Goal: Task Accomplishment & Management: Use online tool/utility

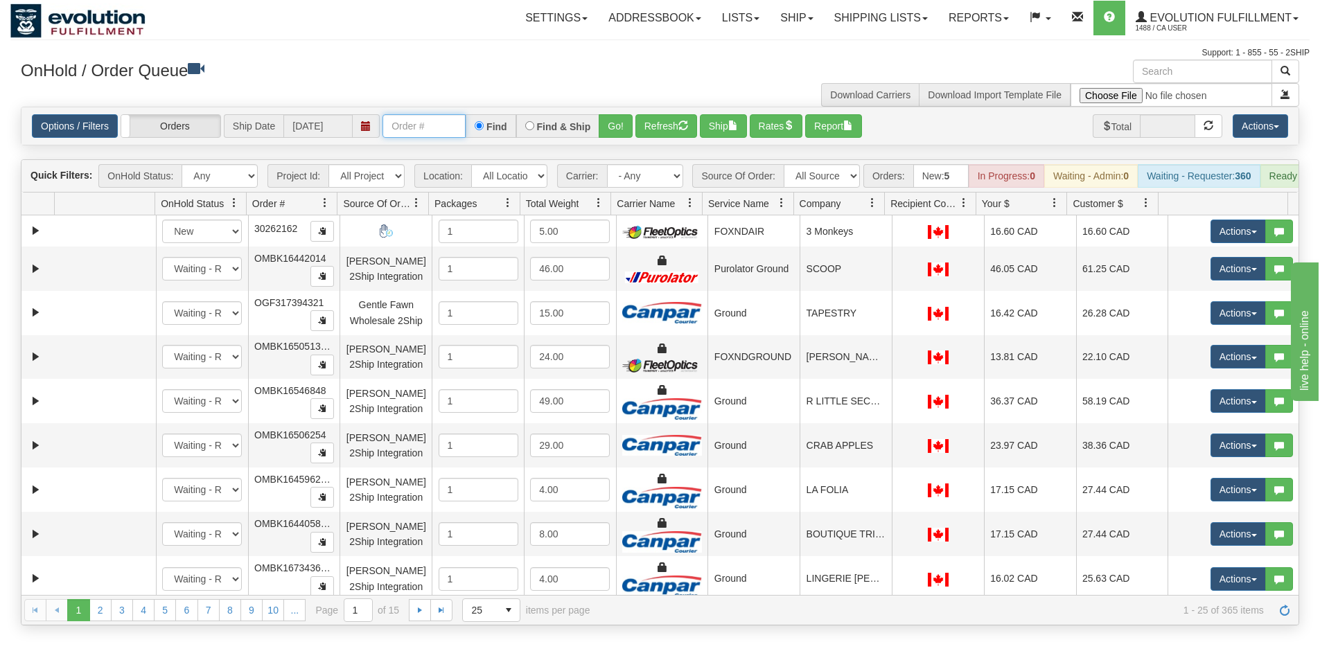
click at [449, 134] on input "text" at bounding box center [423, 126] width 83 height 24
type input "OGMS33548459"
click at [612, 138] on button "Go!" at bounding box center [616, 126] width 34 height 24
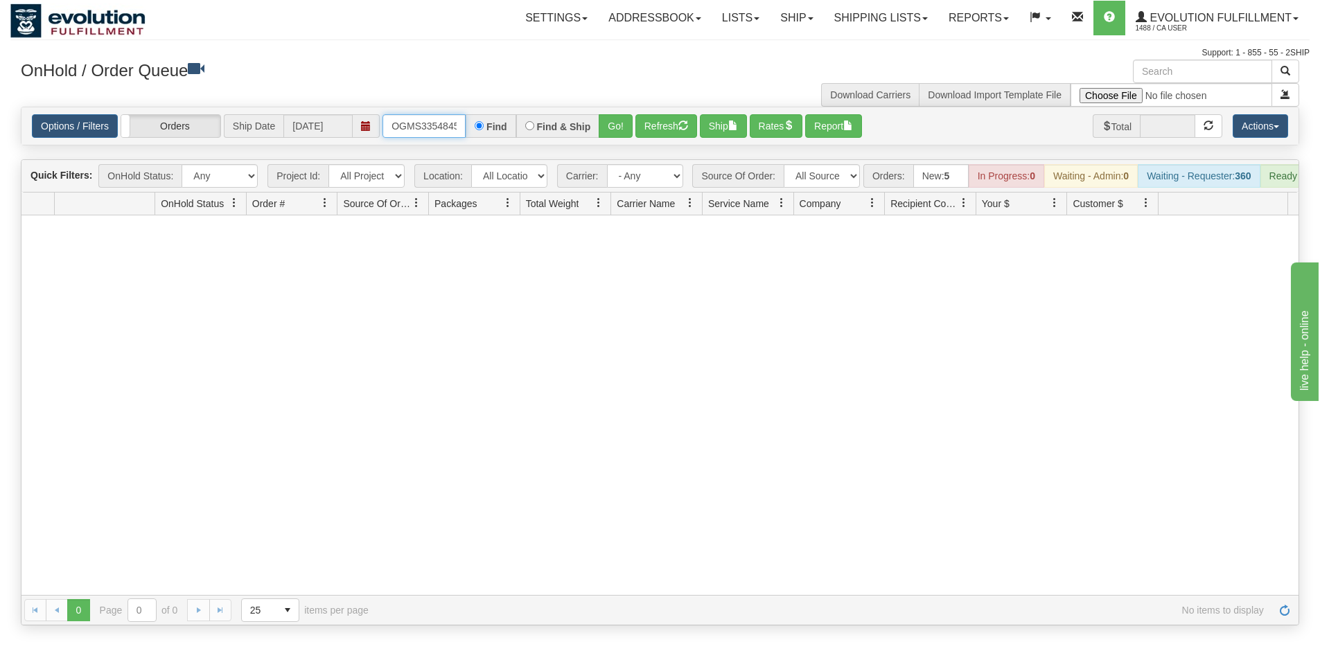
scroll to position [0, 8]
drag, startPoint x: 395, startPoint y: 122, endPoint x: 552, endPoint y: 134, distance: 157.8
click at [552, 134] on div "OGMS33548459 Find Find & Ship Go!" at bounding box center [507, 126] width 250 height 24
type input "OGMS38744119"
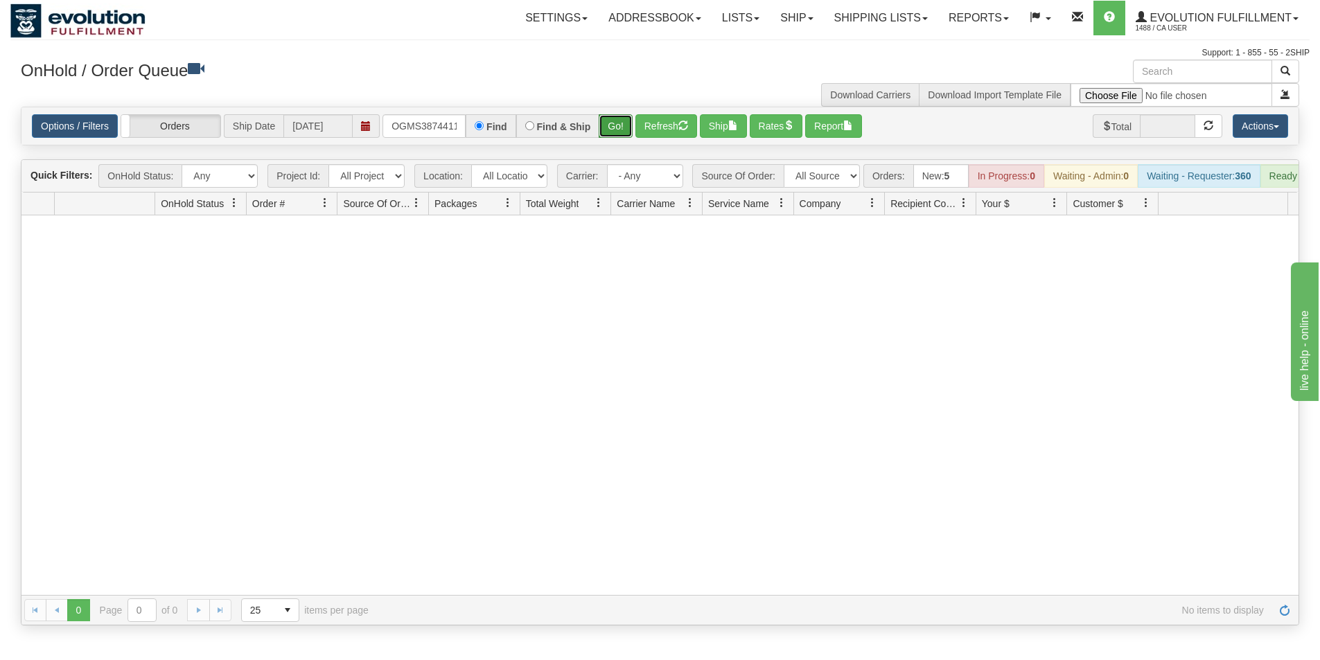
click at [615, 132] on button "Go!" at bounding box center [616, 126] width 34 height 24
drag, startPoint x: 388, startPoint y: 123, endPoint x: 597, endPoint y: 158, distance: 212.1
click at [597, 158] on div "Is equal to Is not equal to Contains Does not contains CAD USD EUR ZAR [PERSON_…" at bounding box center [659, 366] width 1299 height 519
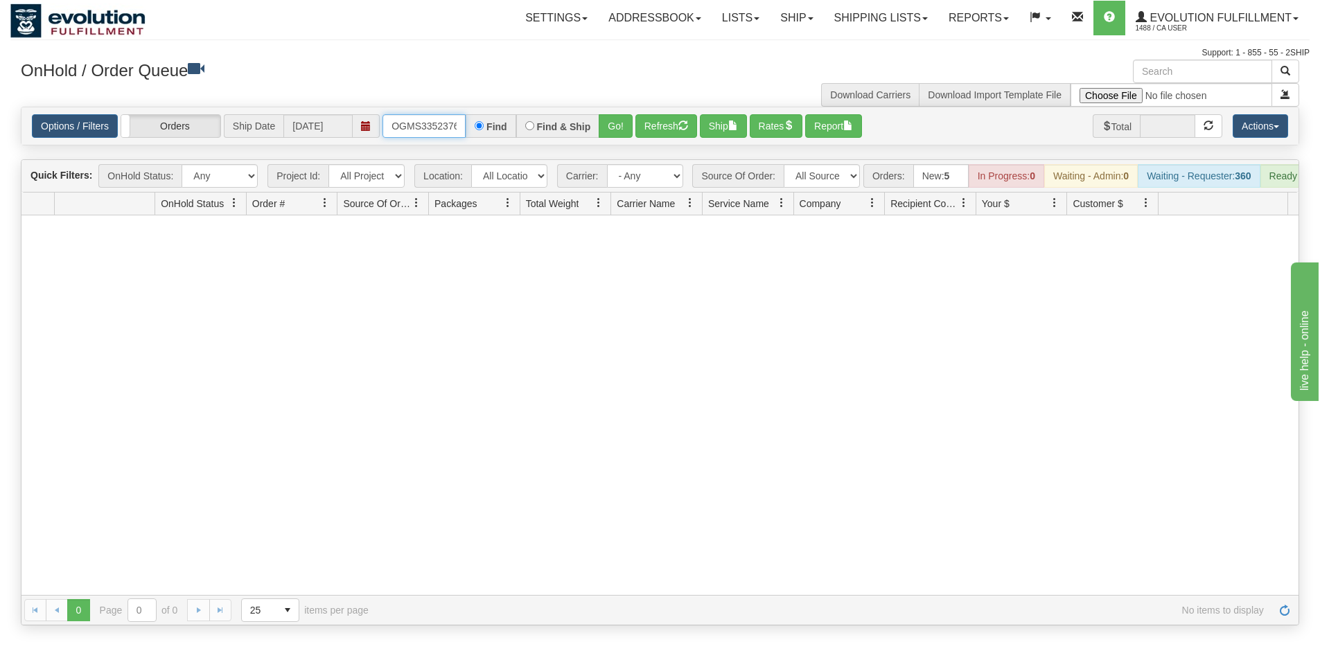
type input "OGMS33523765"
click at [617, 130] on button "Go!" at bounding box center [616, 126] width 34 height 24
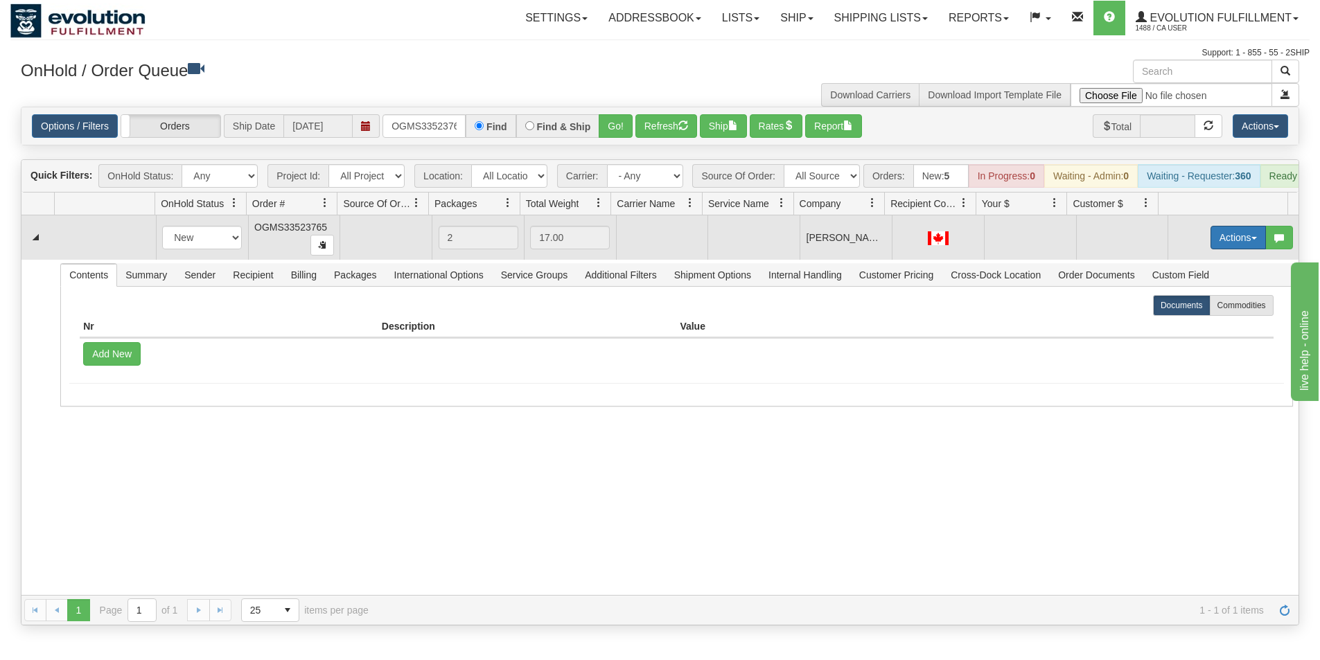
click at [1234, 249] on button "Actions" at bounding box center [1237, 238] width 55 height 24
click at [1207, 288] on span "Refresh Rates" at bounding box center [1203, 281] width 71 height 11
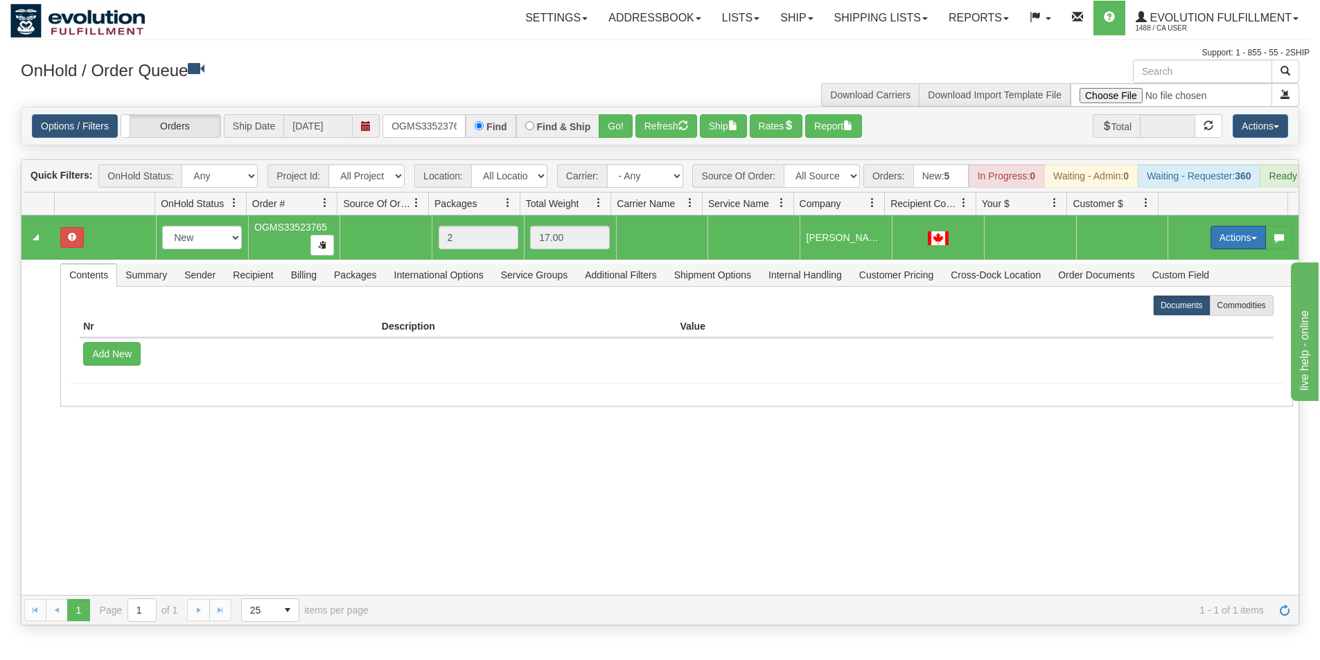
click at [1226, 249] on button "Actions" at bounding box center [1237, 238] width 55 height 24
click at [1204, 306] on span "Rate All Services" at bounding box center [1209, 299] width 83 height 11
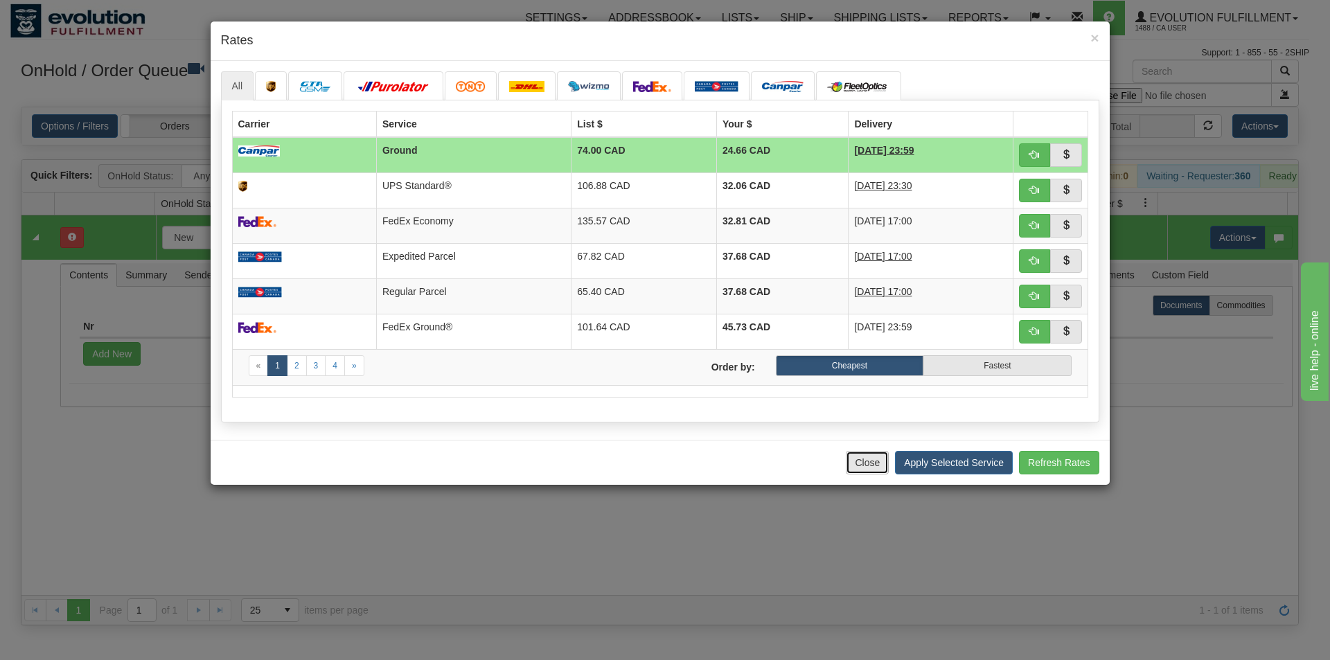
click at [860, 464] on button "Close" at bounding box center [867, 463] width 43 height 24
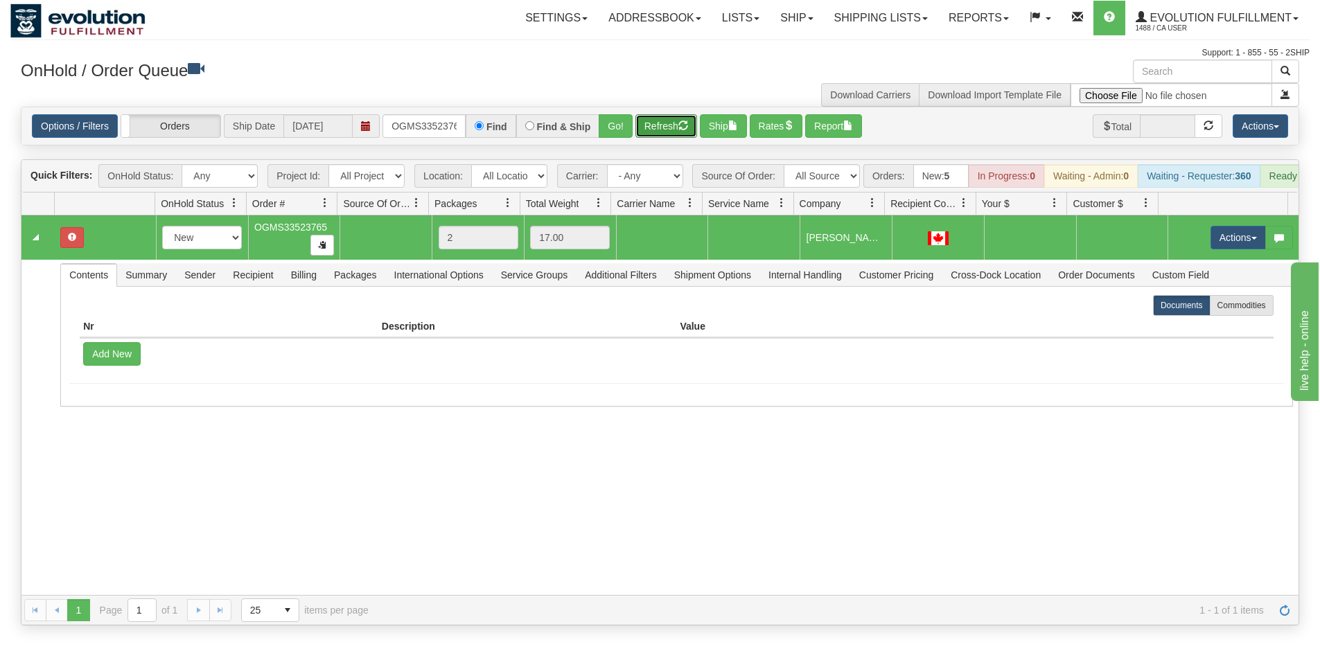
click at [648, 125] on button "Refresh" at bounding box center [666, 126] width 62 height 24
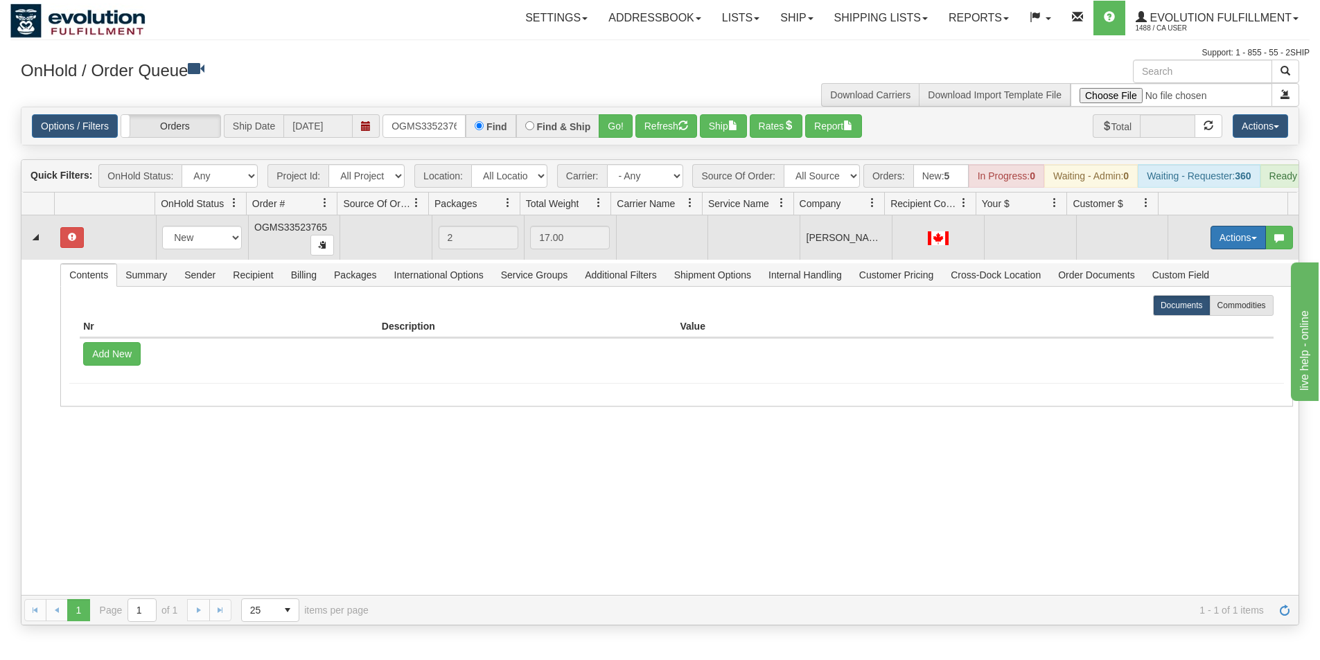
click at [1224, 247] on button "Actions" at bounding box center [1237, 238] width 55 height 24
click at [1206, 306] on span "Rate All Services" at bounding box center [1209, 299] width 83 height 11
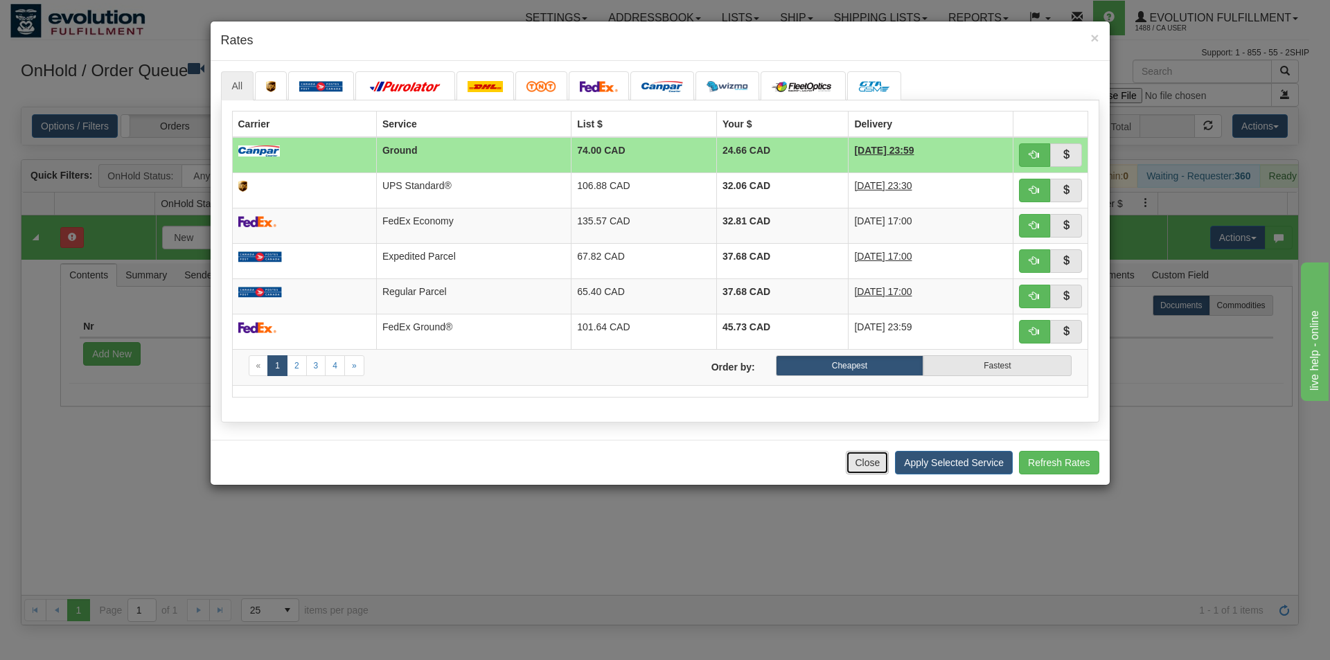
click at [856, 465] on button "Close" at bounding box center [867, 463] width 43 height 24
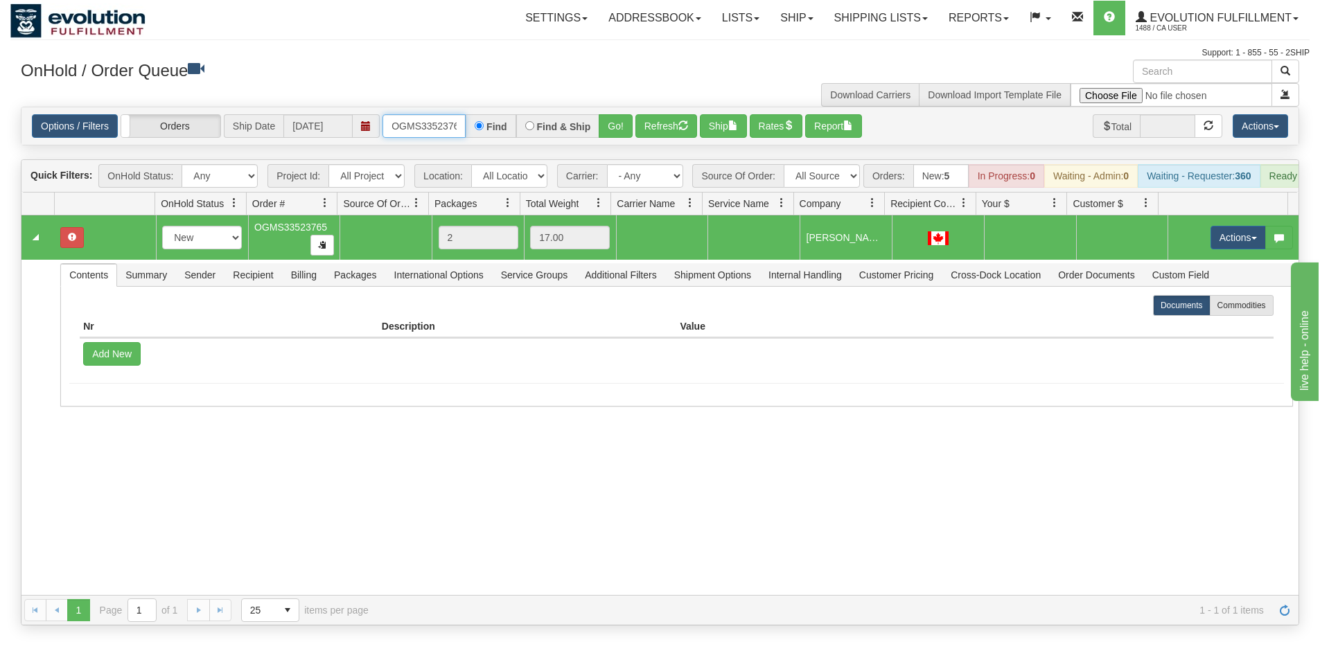
scroll to position [0, 8]
drag, startPoint x: 389, startPoint y: 126, endPoint x: 619, endPoint y: 139, distance: 229.7
click at [619, 139] on div "Options / Filters Group Shipments Orders Ship Date [DATE] OGMS33523765 Find Fin…" at bounding box center [659, 125] width 1277 height 37
click at [616, 127] on button "Go!" at bounding box center [616, 126] width 34 height 24
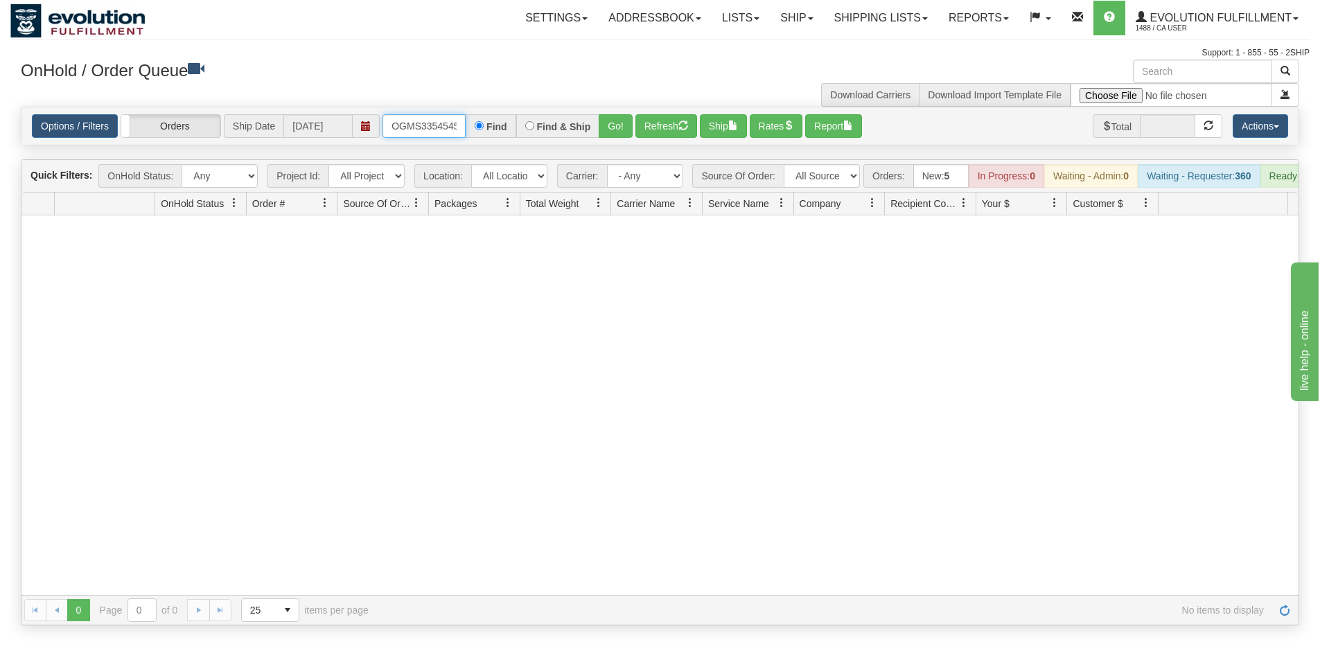
scroll to position [0, 8]
drag, startPoint x: 394, startPoint y: 122, endPoint x: 492, endPoint y: 136, distance: 99.4
click at [492, 136] on div "OGMS33545459 Find Find & Ship Go!" at bounding box center [507, 126] width 250 height 24
type input "OGMS37737411"
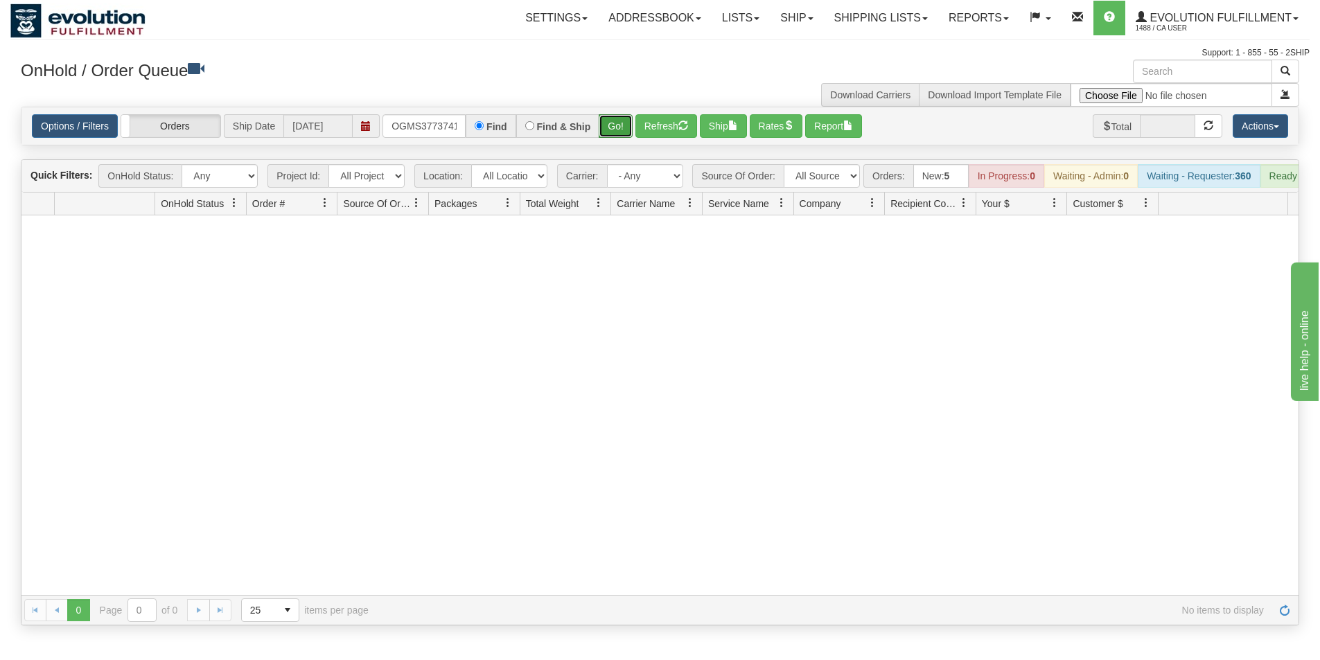
click at [622, 121] on button "Go!" at bounding box center [616, 126] width 34 height 24
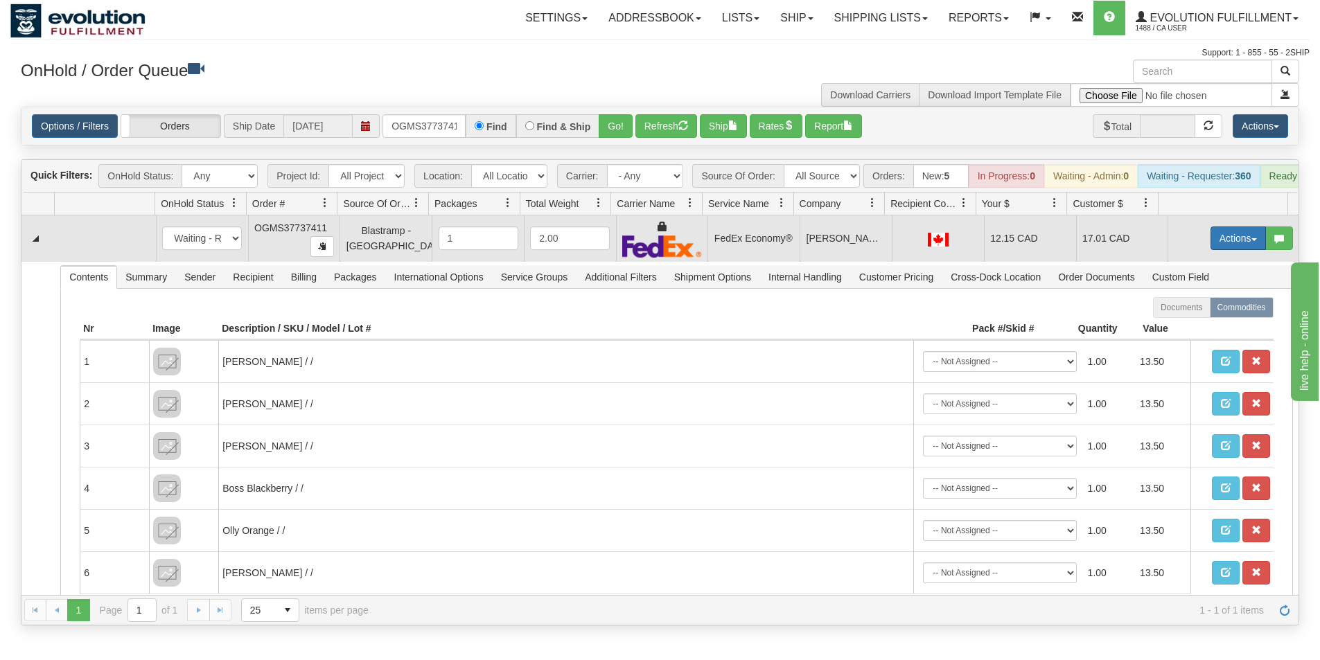
click at [1235, 250] on button "Actions" at bounding box center [1237, 239] width 55 height 24
click at [1196, 328] on link "Ship" at bounding box center [1209, 319] width 111 height 18
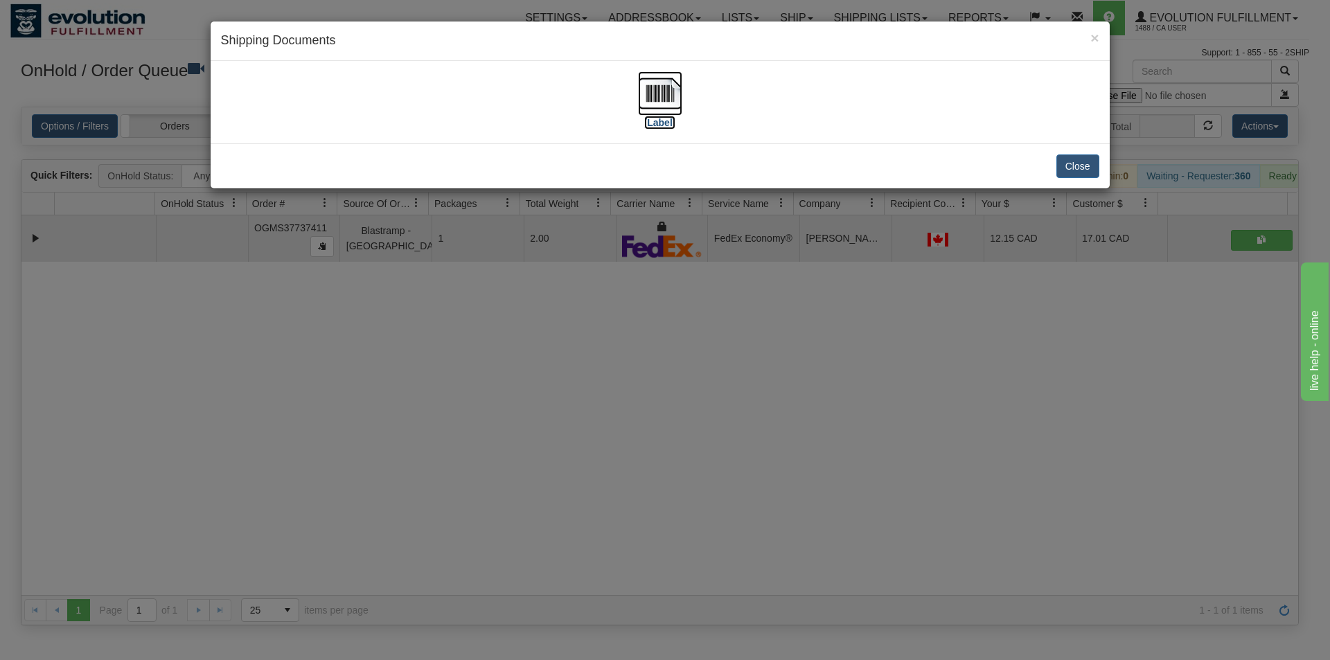
click at [669, 90] on img at bounding box center [660, 93] width 44 height 44
click at [725, 439] on div "× Shipping Documents [Label] Close" at bounding box center [665, 330] width 1330 height 660
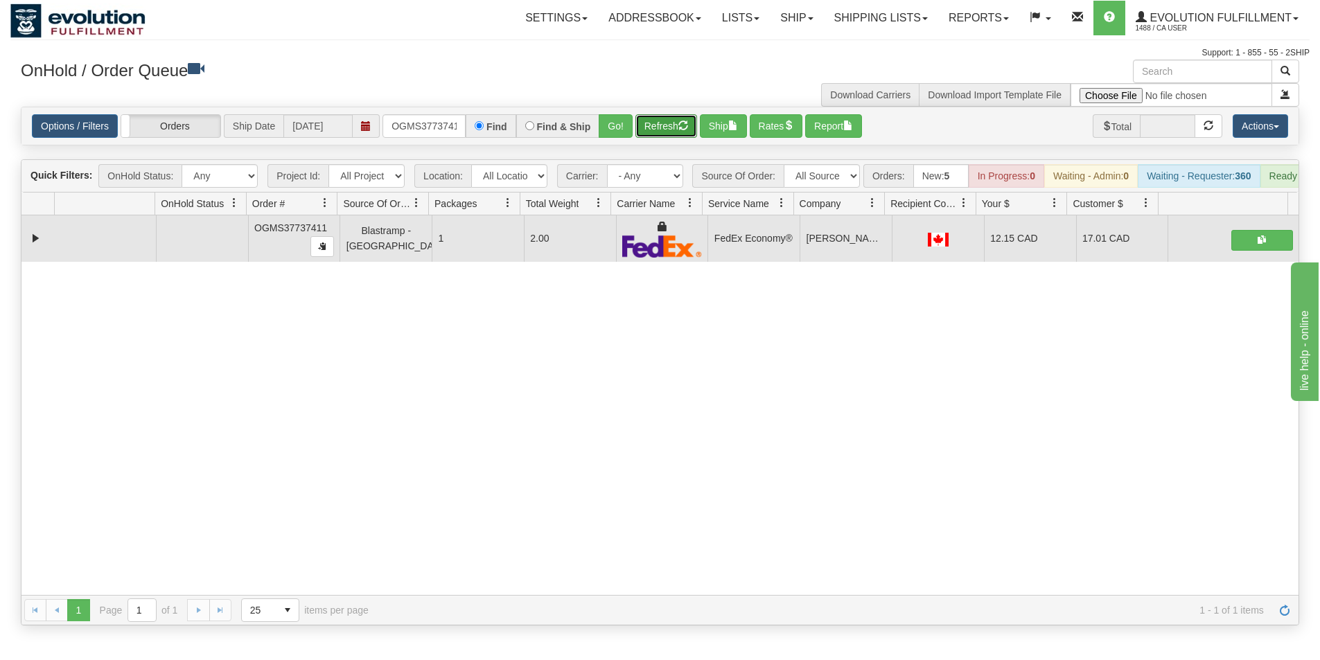
click at [664, 123] on button "Refresh" at bounding box center [666, 126] width 62 height 24
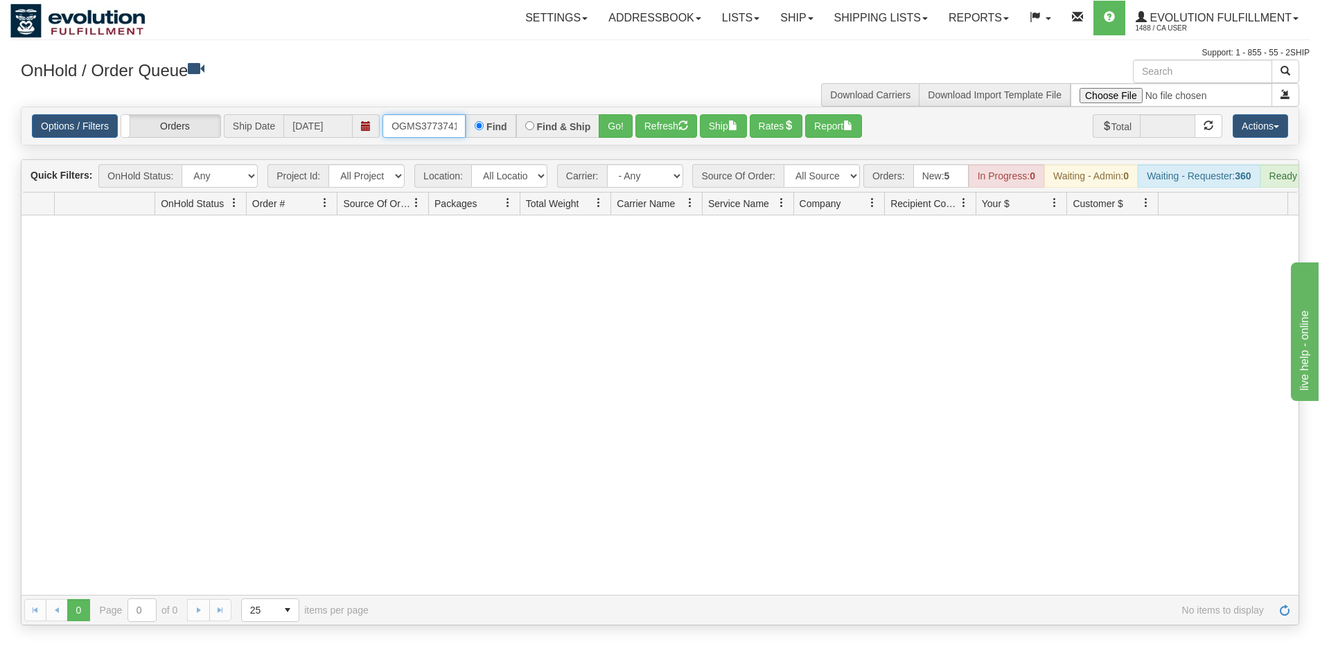
scroll to position [0, 7]
drag, startPoint x: 394, startPoint y: 123, endPoint x: 574, endPoint y: 126, distance: 180.9
click at [574, 126] on div "OGMS37737411 Find Find & Ship Go!" at bounding box center [507, 126] width 250 height 24
type input "OGMS37735738"
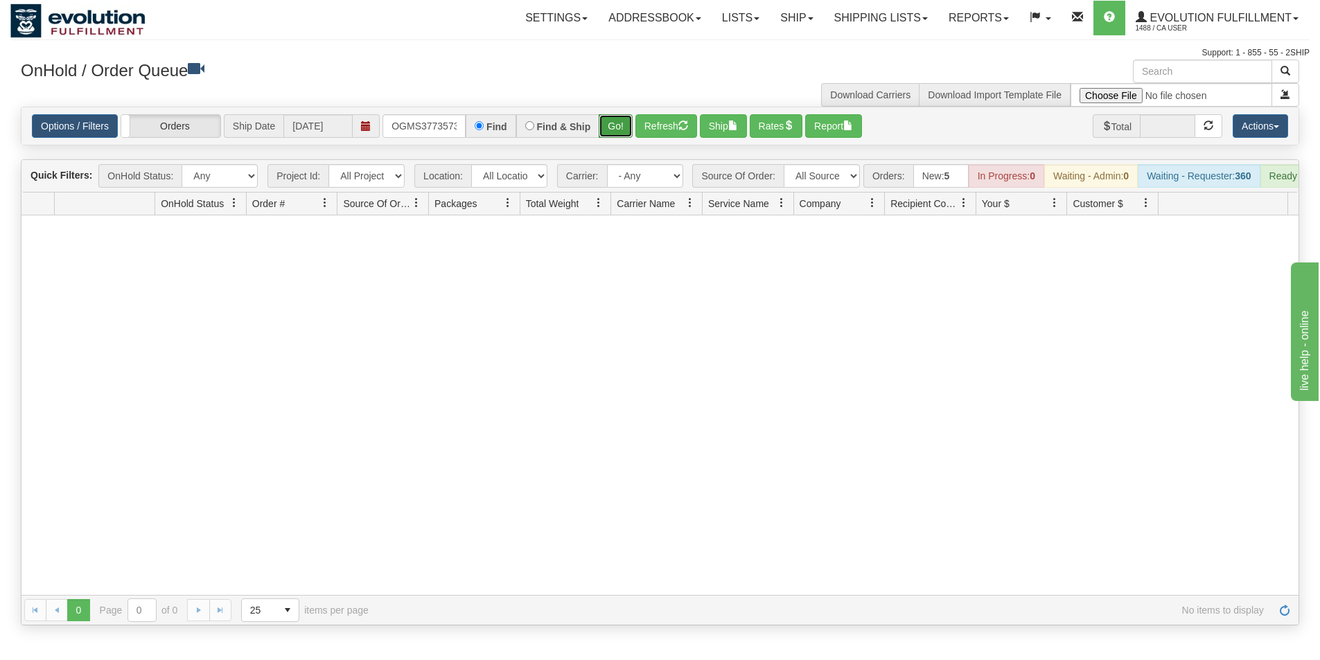
click at [609, 134] on button "Go!" at bounding box center [616, 126] width 34 height 24
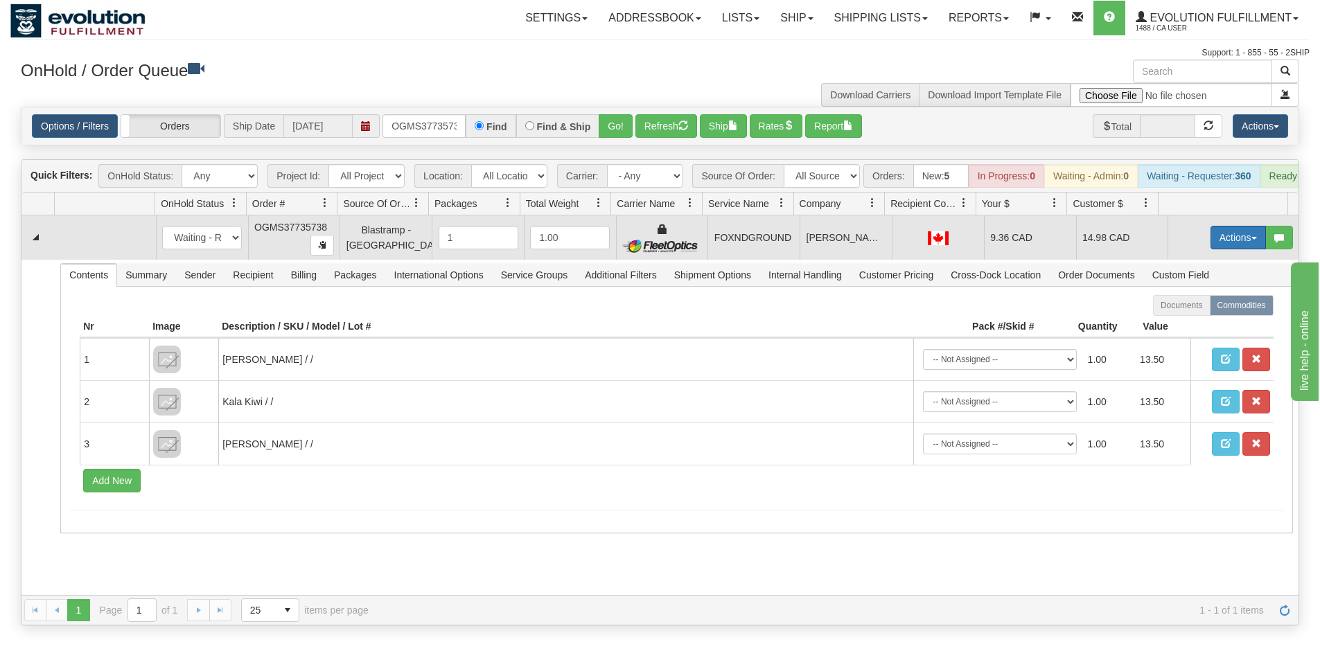
click at [1224, 247] on button "Actions" at bounding box center [1237, 238] width 55 height 24
click at [1175, 324] on span "Ship" at bounding box center [1182, 317] width 29 height 11
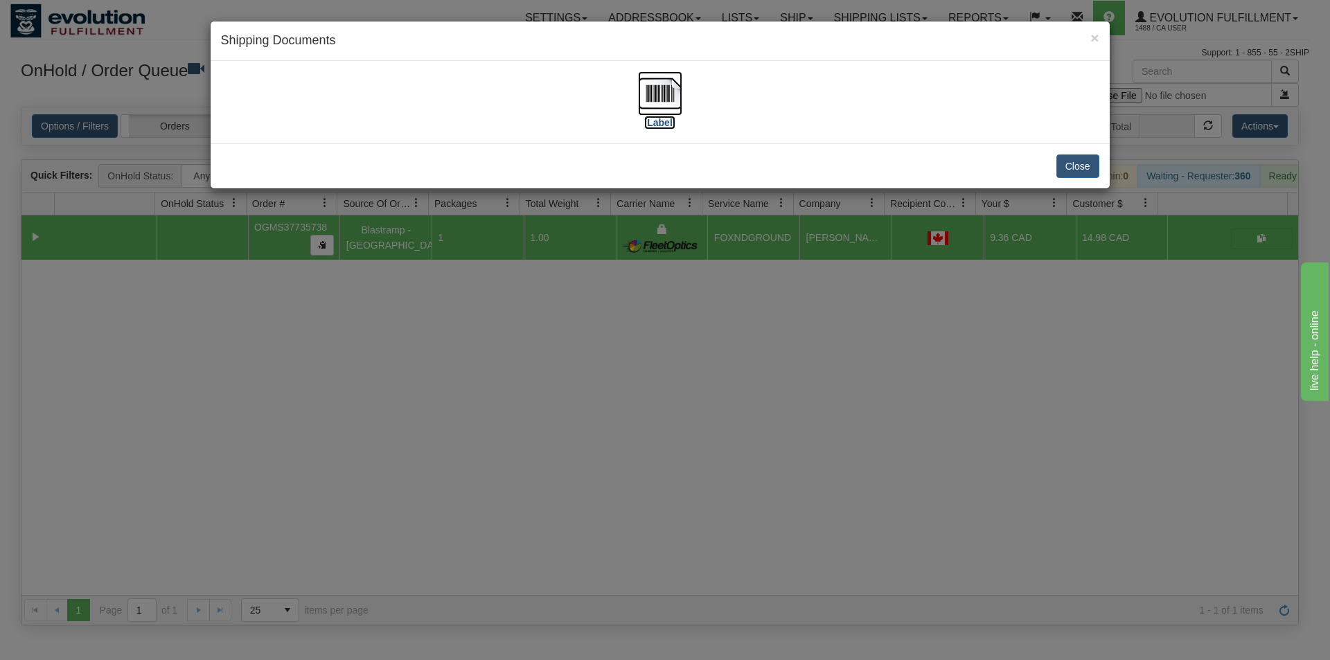
click at [660, 100] on img at bounding box center [660, 93] width 44 height 44
click at [659, 91] on img at bounding box center [660, 93] width 44 height 44
click at [897, 355] on div "× Shipping Documents [Label] Close" at bounding box center [665, 330] width 1330 height 660
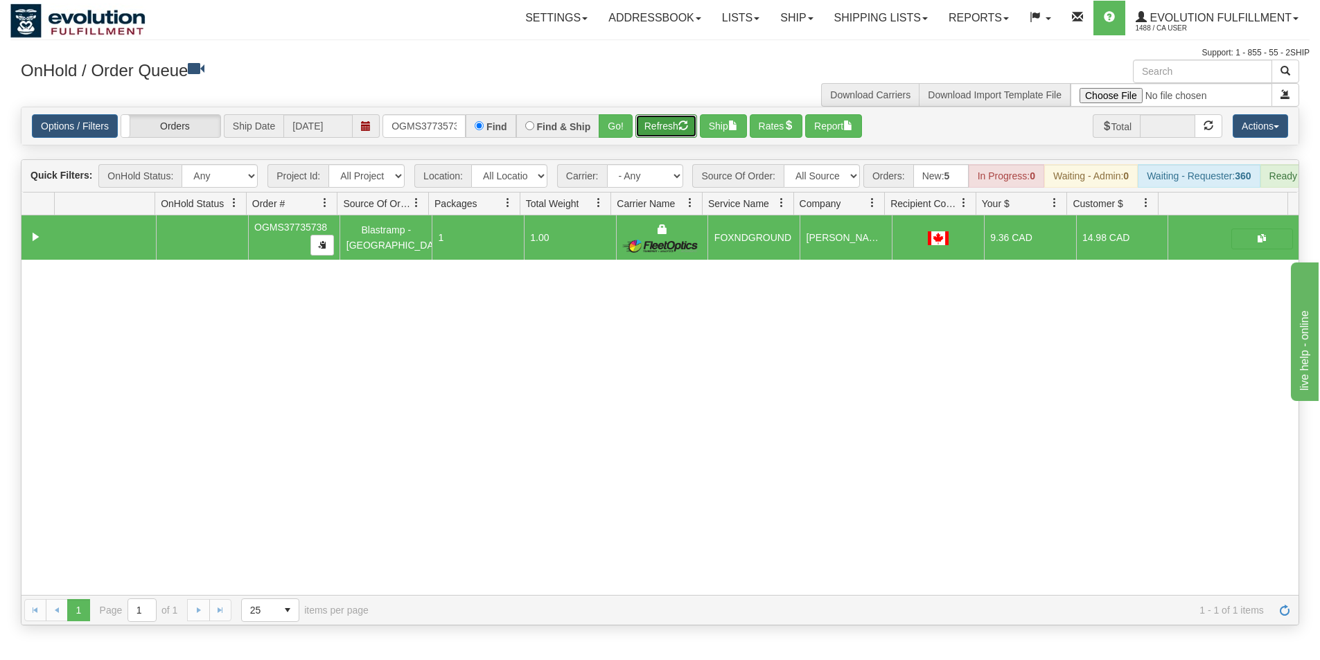
click at [672, 121] on button "Refresh" at bounding box center [666, 126] width 62 height 24
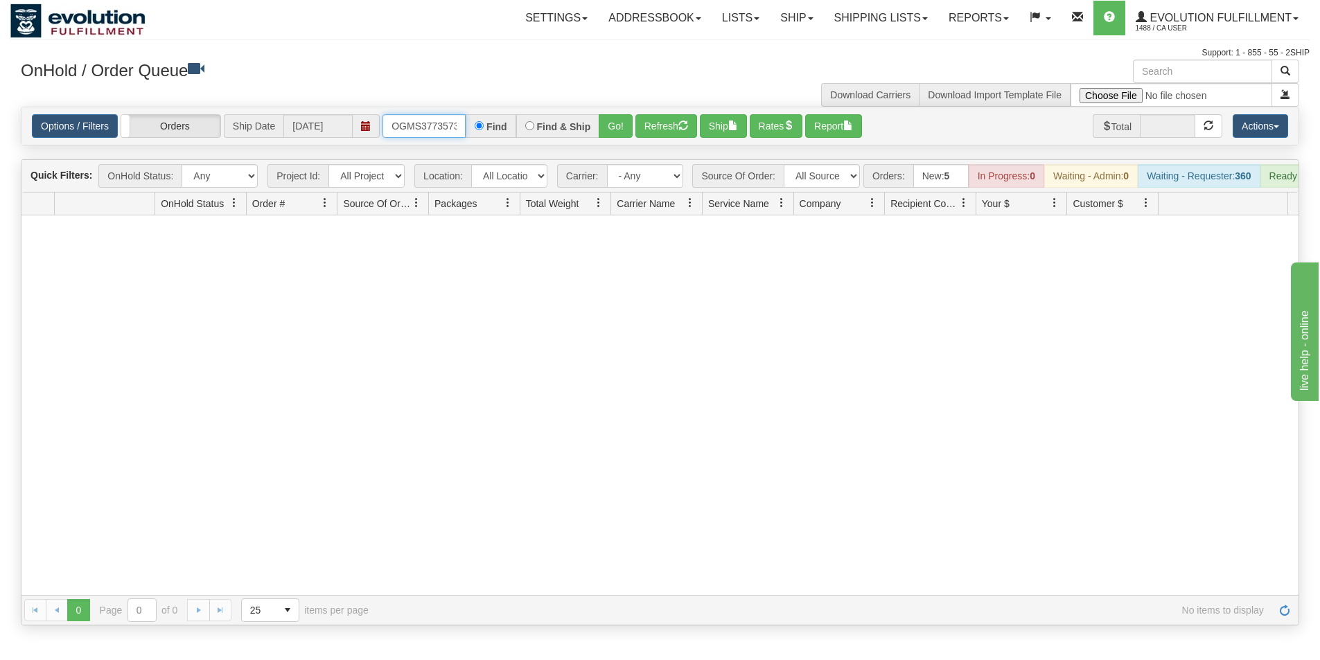
scroll to position [0, 8]
drag, startPoint x: 385, startPoint y: 123, endPoint x: 540, endPoint y: 127, distance: 155.2
click at [540, 127] on div "OGMS37735738 Find Find & Ship Go!" at bounding box center [507, 126] width 250 height 24
type input "OGMS38958517"
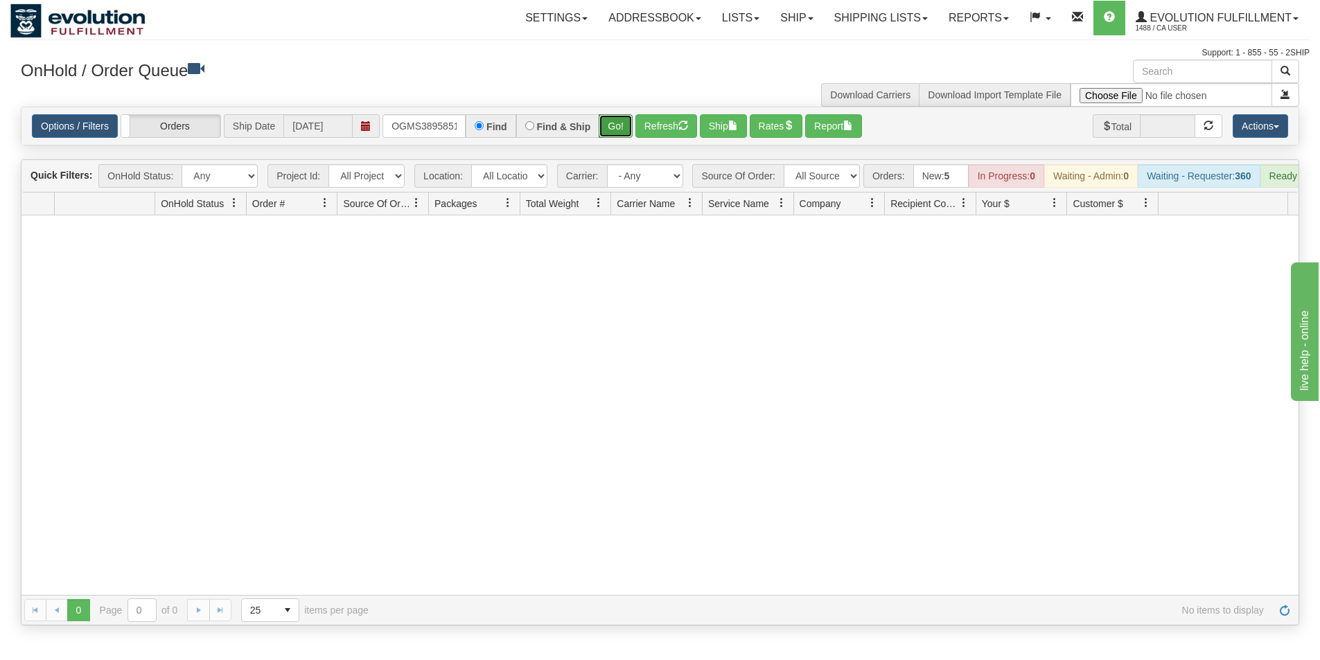
click at [624, 123] on button "Go!" at bounding box center [616, 126] width 34 height 24
drag, startPoint x: 385, startPoint y: 125, endPoint x: 655, endPoint y: 141, distance: 270.7
click at [655, 141] on div "Options / Filters Group Shipments Orders Ship Date [DATE] OGMS38958517 Find Fin…" at bounding box center [659, 125] width 1277 height 37
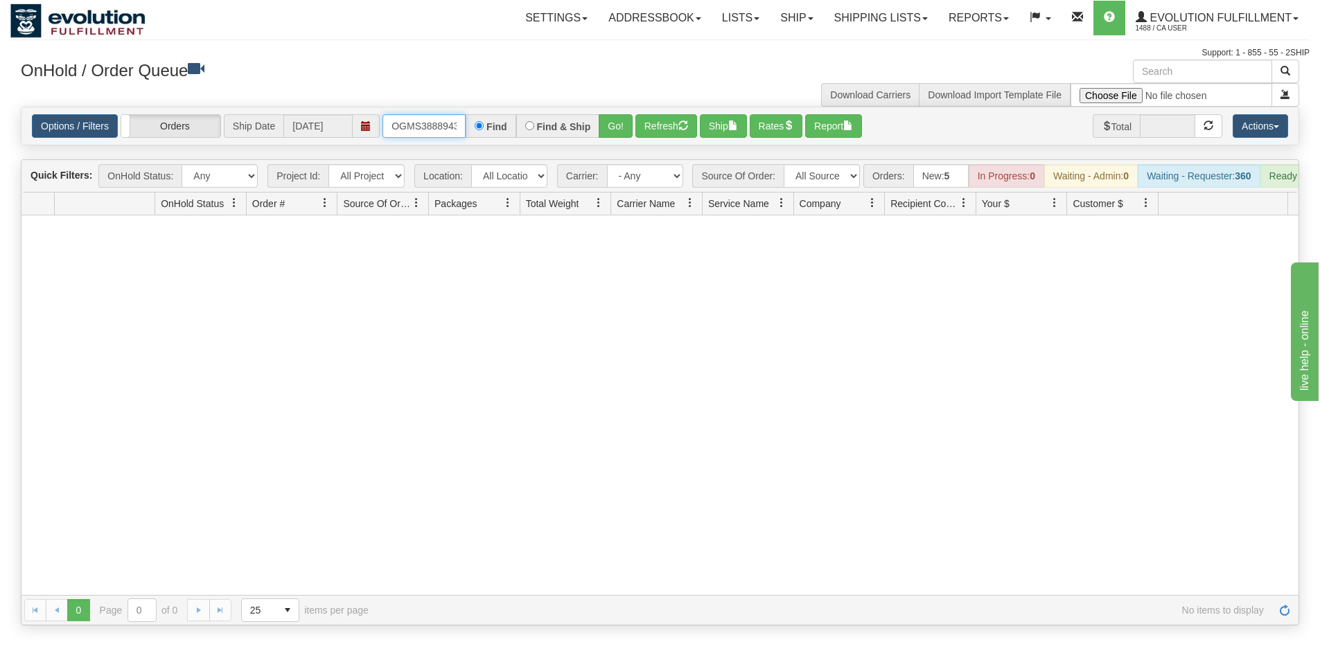
type input "OGMS38889433"
click at [615, 130] on button "Go!" at bounding box center [616, 126] width 34 height 24
drag, startPoint x: 388, startPoint y: 122, endPoint x: 589, endPoint y: 136, distance: 201.4
click at [588, 137] on div "OGMS38889433 Find Find & Ship Go!" at bounding box center [507, 126] width 250 height 24
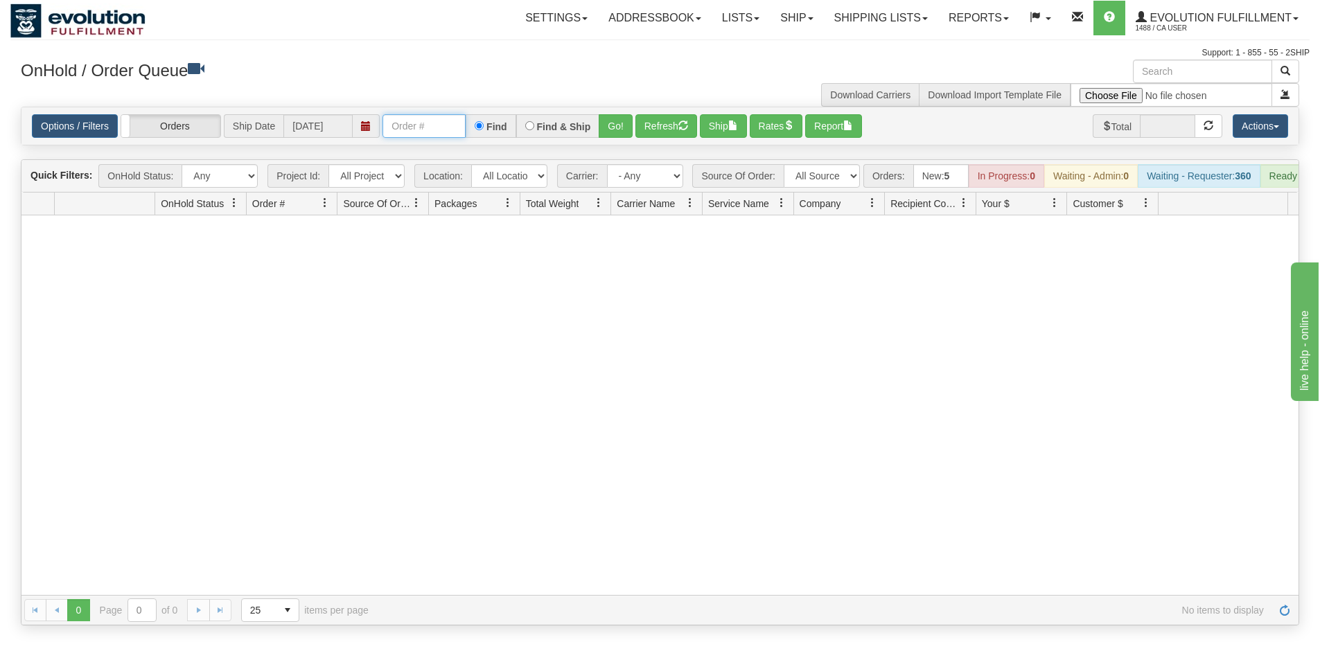
scroll to position [0, 0]
type input "OGMS3737"
click at [618, 123] on button "Go!" at bounding box center [616, 126] width 34 height 24
click at [373, 126] on div "Options / Filters Group Shipments Orders Ship Date [DATE] OGMS3737 Find Find & …" at bounding box center [660, 126] width 1256 height 24
click at [412, 134] on input "text" at bounding box center [423, 126] width 83 height 24
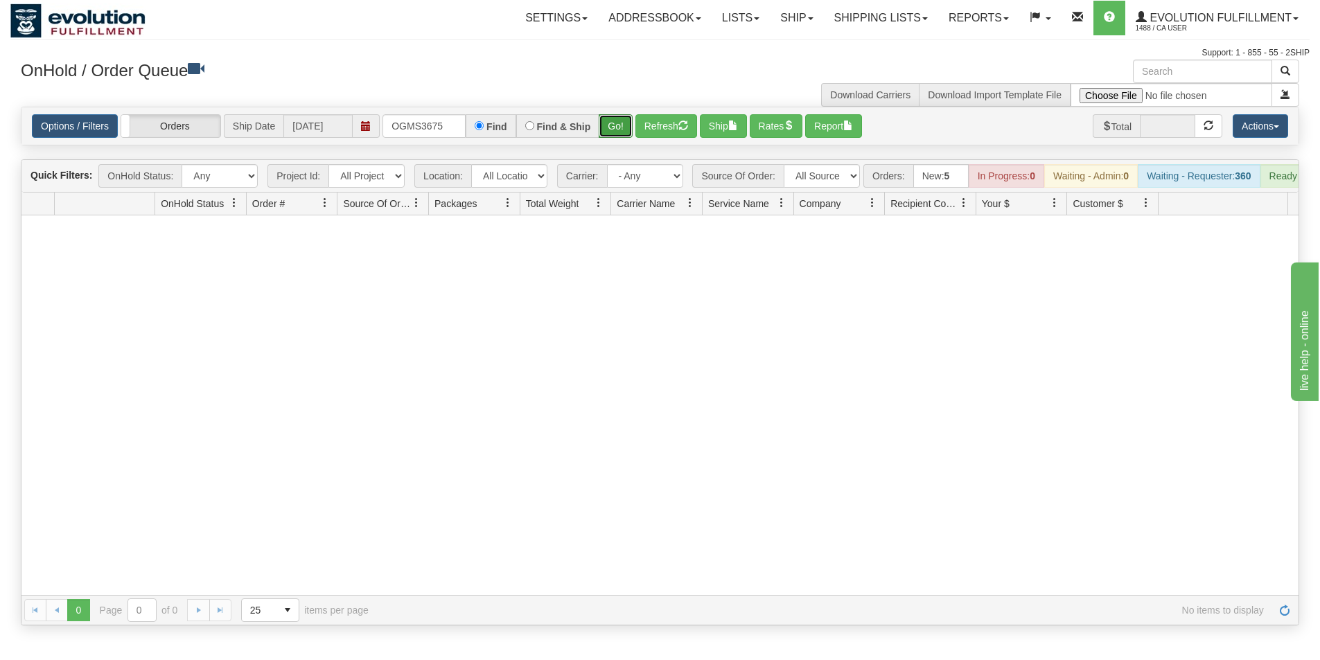
click at [602, 127] on button "Go!" at bounding box center [616, 126] width 34 height 24
drag, startPoint x: 454, startPoint y: 125, endPoint x: 363, endPoint y: 116, distance: 91.3
click at [363, 116] on div "Options / Filters Group Shipments Orders Ship Date [DATE] OGMS3675 Find Find & …" at bounding box center [660, 126] width 1256 height 24
type input "OGMS33508749"
click at [616, 120] on button "Go!" at bounding box center [616, 126] width 34 height 24
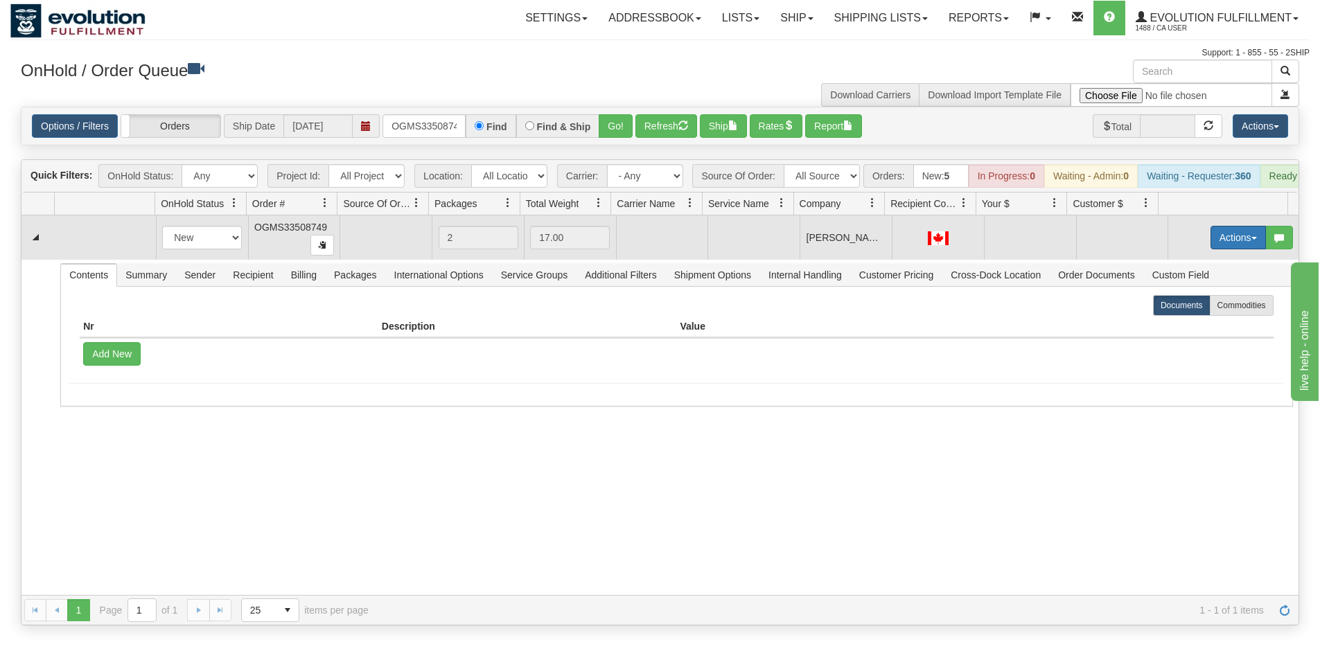
click at [1215, 247] on button "Actions" at bounding box center [1237, 238] width 55 height 24
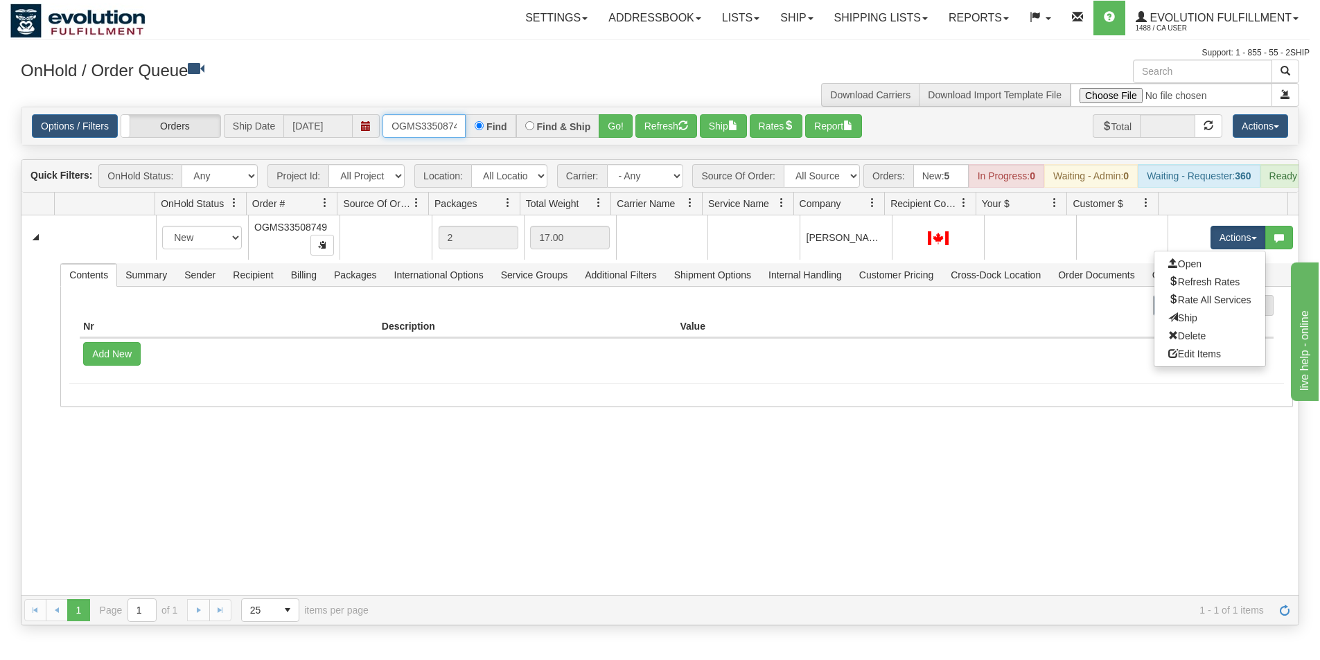
scroll to position [0, 8]
drag, startPoint x: 391, startPoint y: 125, endPoint x: 534, endPoint y: 136, distance: 143.1
click at [534, 136] on div "OGMS33508749 Find Find & Ship Go!" at bounding box center [507, 126] width 250 height 24
type input "OGMS33542137"
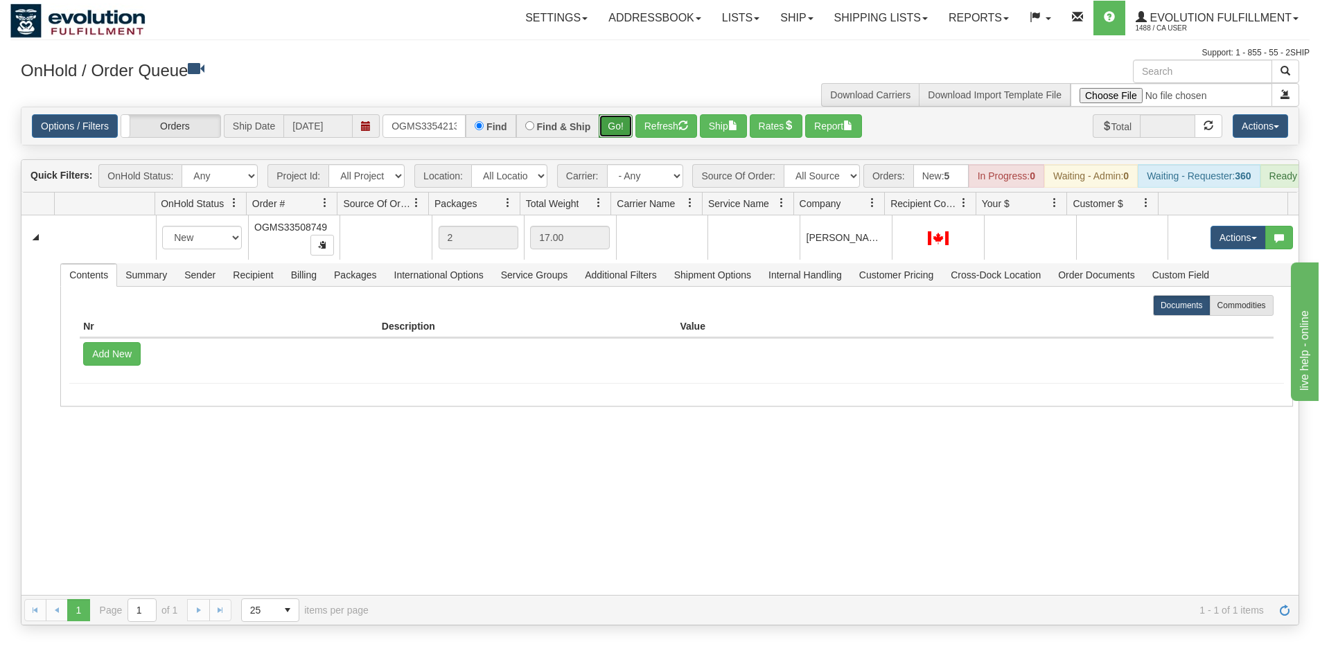
click at [607, 125] on button "Go!" at bounding box center [616, 126] width 34 height 24
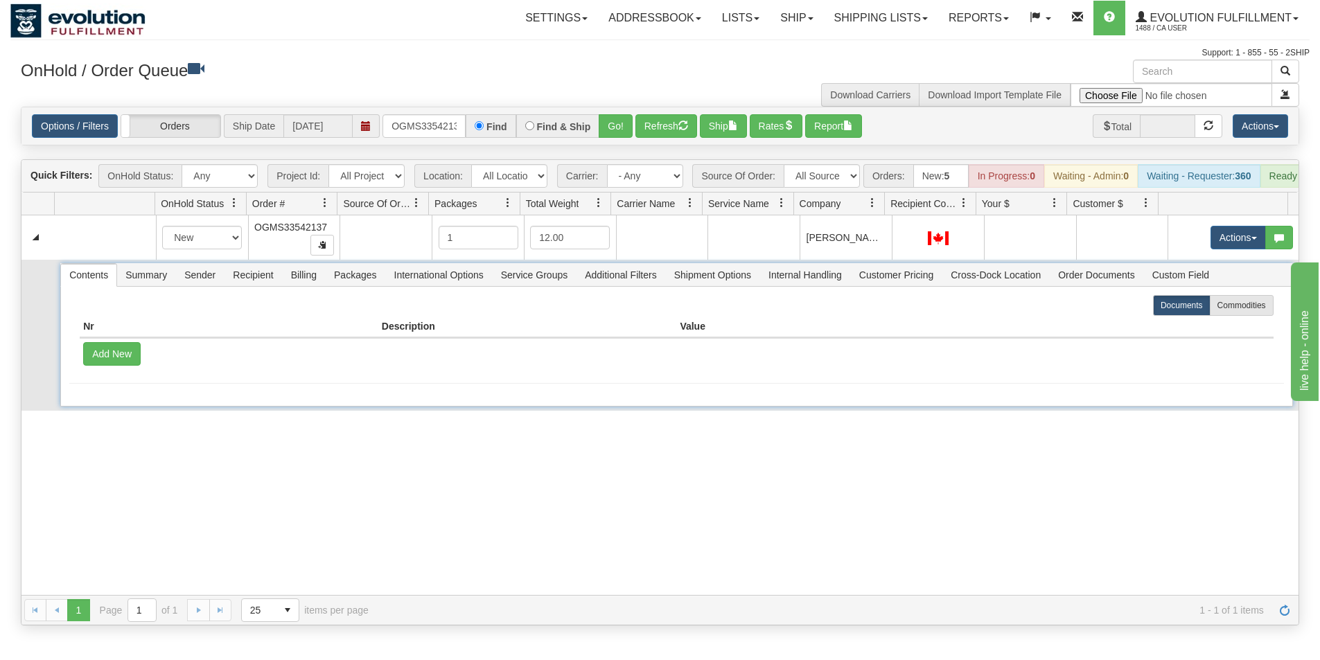
click at [91, 285] on span "Contents" at bounding box center [88, 275] width 55 height 22
click at [148, 285] on span "Summary" at bounding box center [146, 275] width 58 height 22
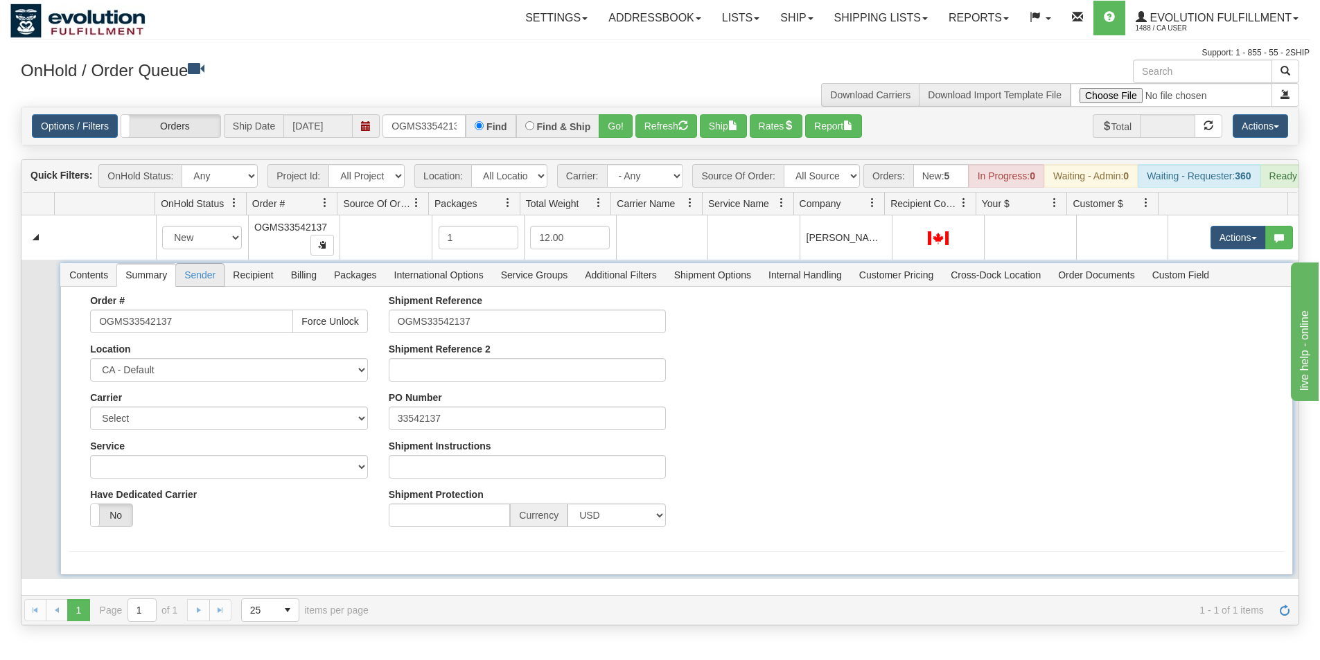
click at [200, 286] on span "Sender" at bounding box center [200, 275] width 48 height 22
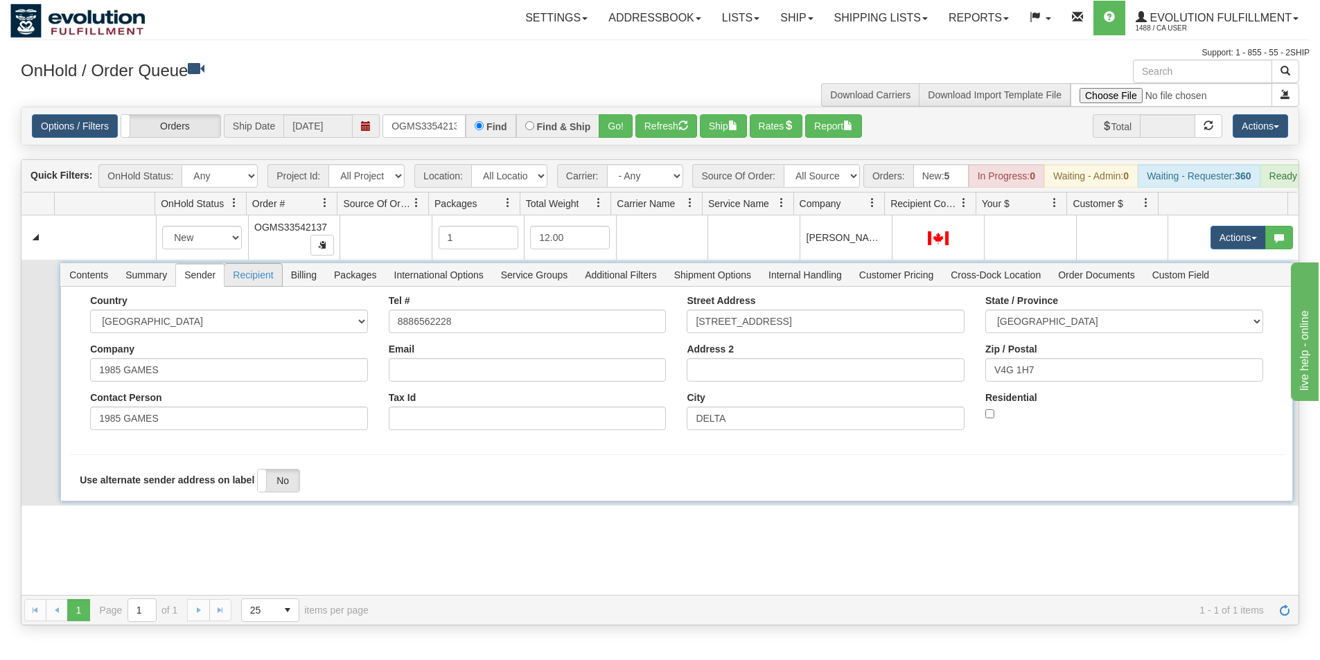
click at [244, 284] on span "Recipient" at bounding box center [252, 275] width 57 height 22
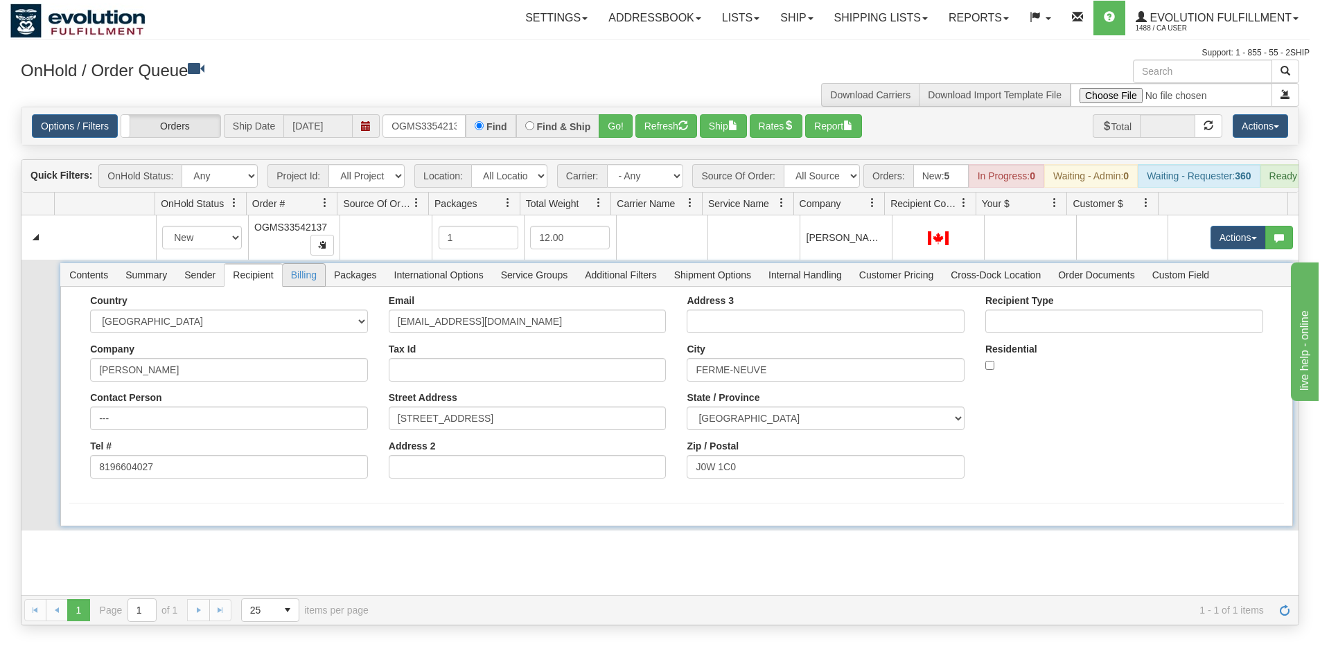
click at [296, 286] on span "Billing" at bounding box center [304, 275] width 42 height 22
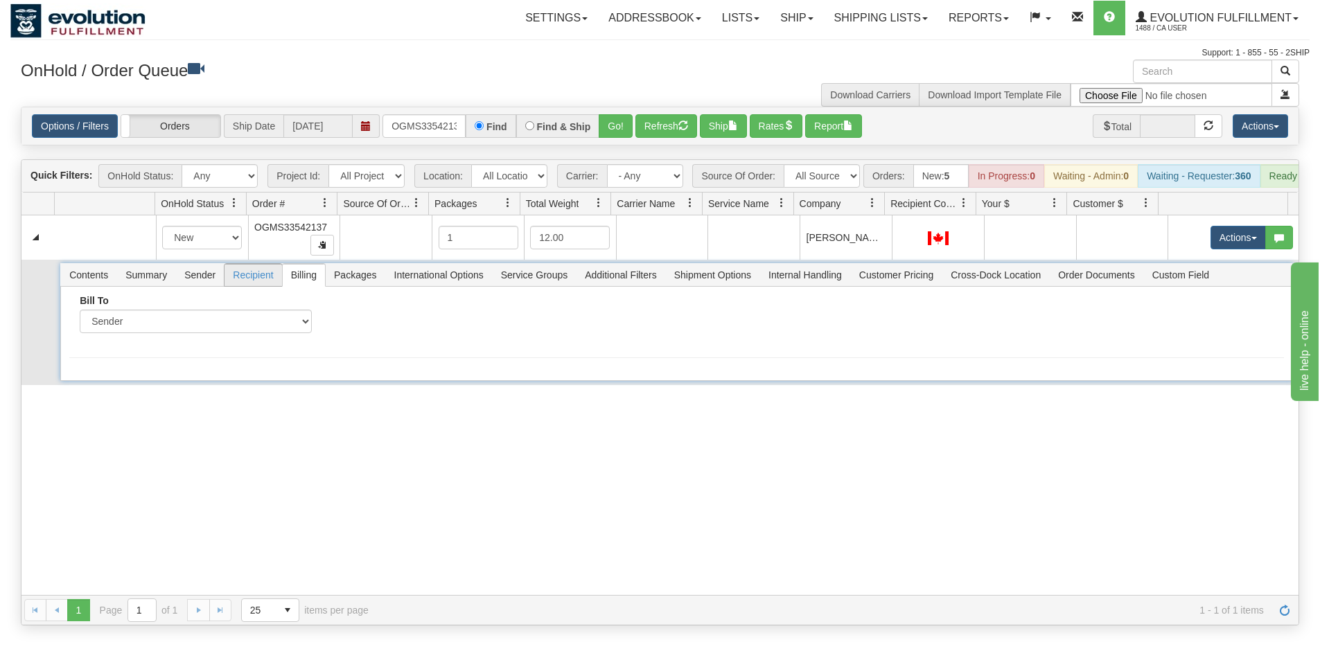
click at [258, 285] on span "Recipient" at bounding box center [252, 275] width 57 height 22
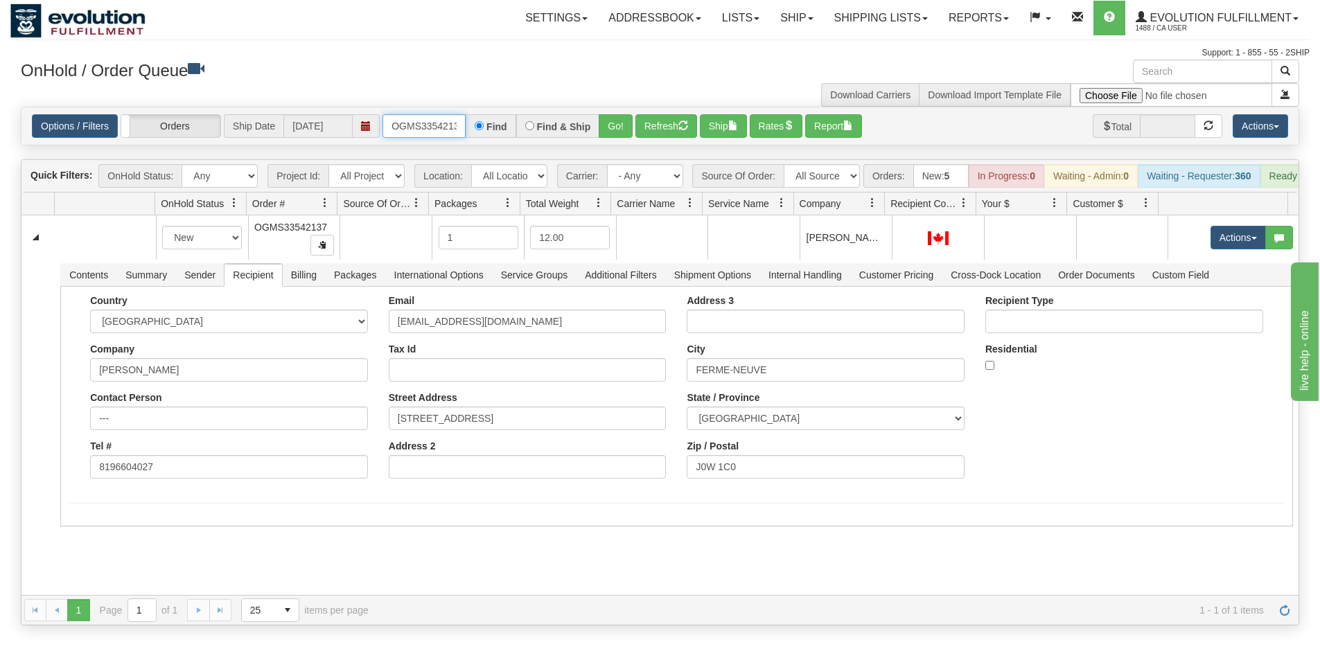
scroll to position [0, 8]
drag, startPoint x: 391, startPoint y: 125, endPoint x: 491, endPoint y: 127, distance: 99.8
click at [491, 127] on div "OGMS33542137 Find Find & Ship Go!" at bounding box center [507, 126] width 250 height 24
click at [611, 128] on button "Go!" at bounding box center [616, 126] width 34 height 24
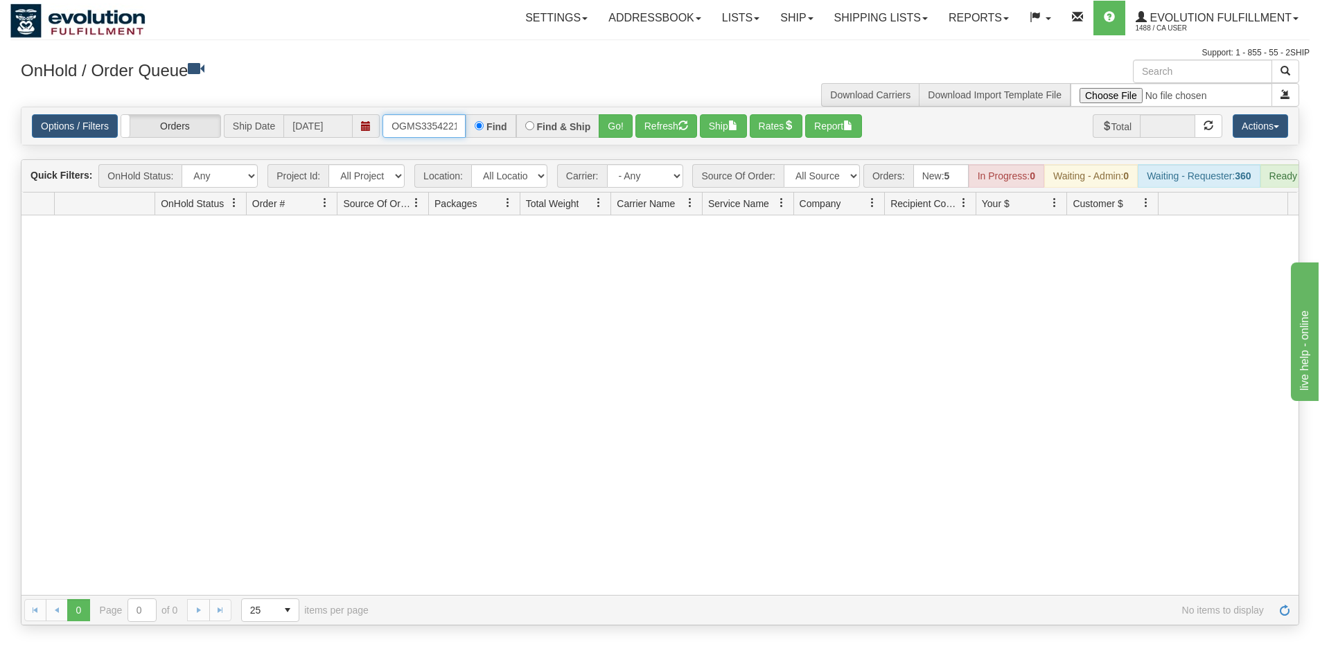
scroll to position [0, 8]
drag, startPoint x: 390, startPoint y: 120, endPoint x: 542, endPoint y: 118, distance: 151.7
click at [542, 118] on div "OGMS33542216 Find Find & Ship Go!" at bounding box center [507, 126] width 250 height 24
type input "OGMS33542216"
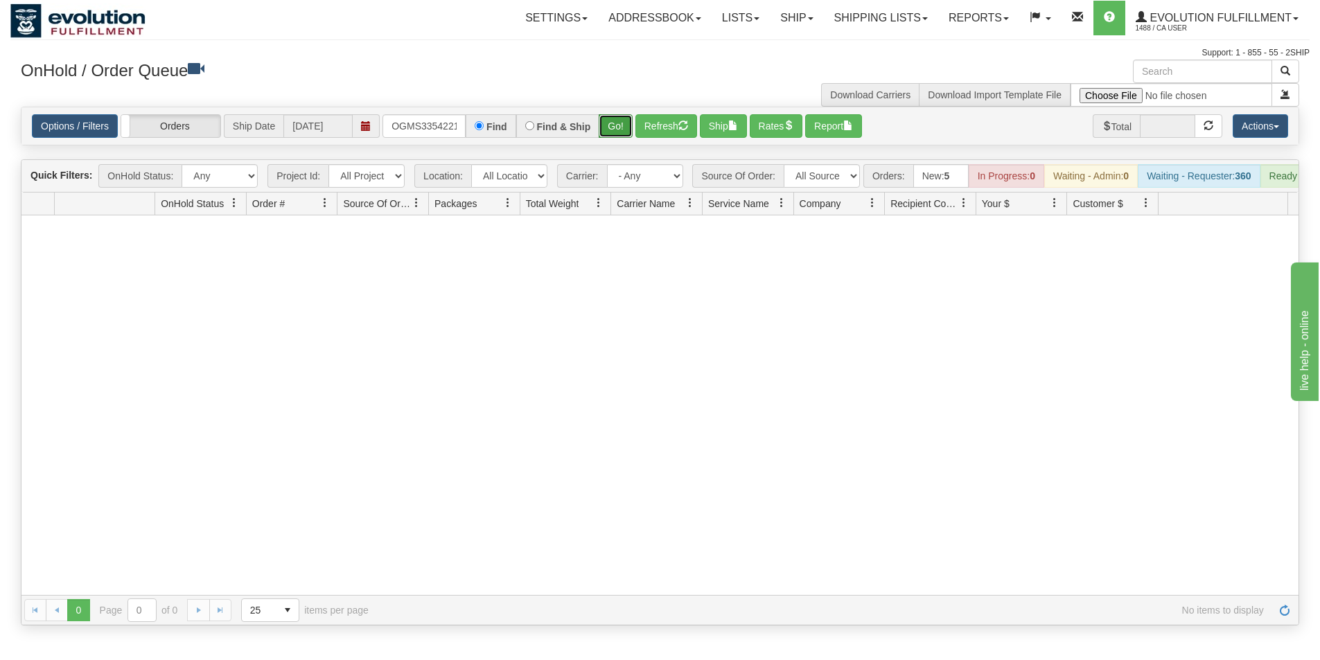
click at [604, 132] on button "Go!" at bounding box center [616, 126] width 34 height 24
drag, startPoint x: 393, startPoint y: 122, endPoint x: 589, endPoint y: 159, distance: 199.5
click at [589, 159] on div "Is equal to Is not equal to Contains Does not contains CAD USD EUR ZAR [PERSON_…" at bounding box center [659, 366] width 1299 height 519
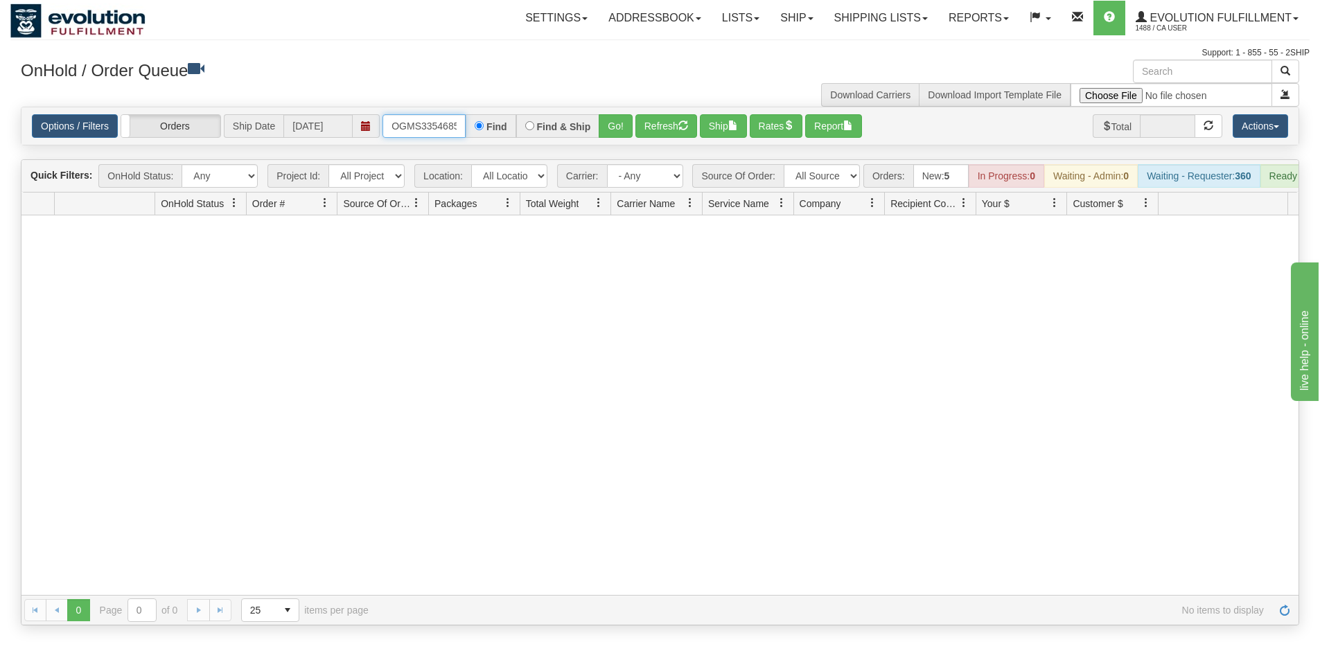
type input "OGMS33546857"
click at [611, 129] on button "Go!" at bounding box center [616, 126] width 34 height 24
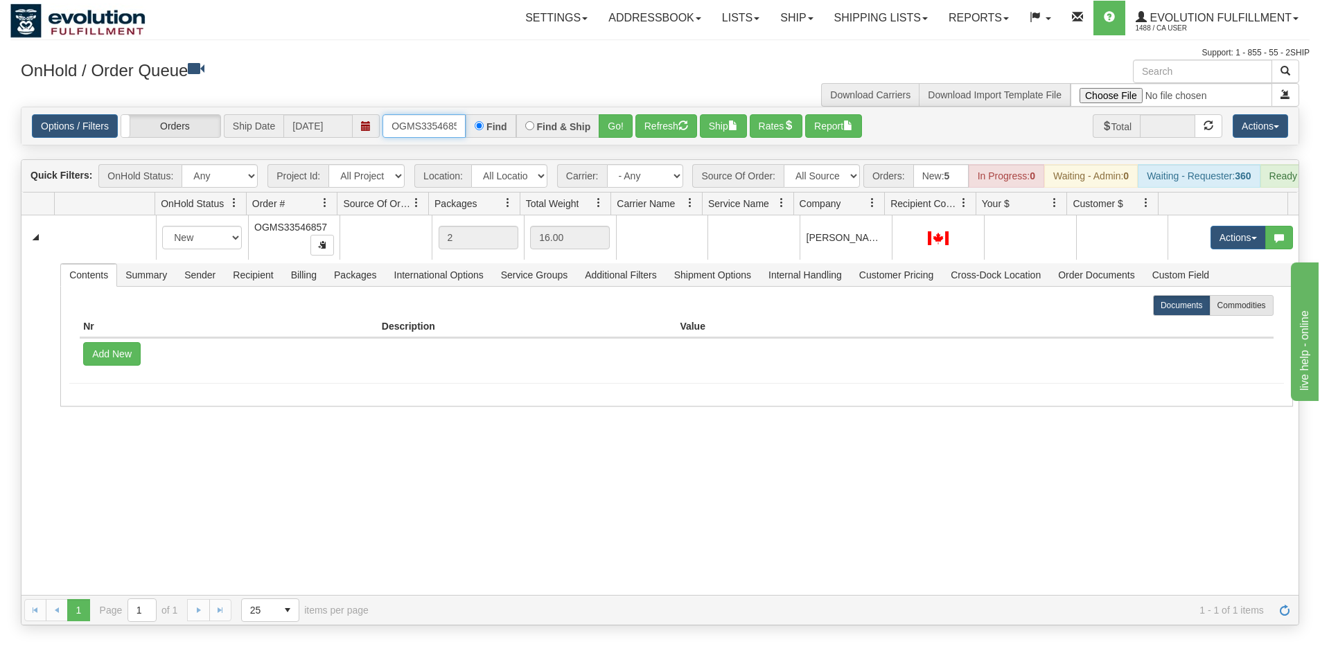
scroll to position [0, 8]
drag, startPoint x: 395, startPoint y: 128, endPoint x: 515, endPoint y: 127, distance: 120.6
click at [515, 127] on div "OGMS33546857 Find Find & Ship Go!" at bounding box center [507, 126] width 250 height 24
type input "OGMS33544080"
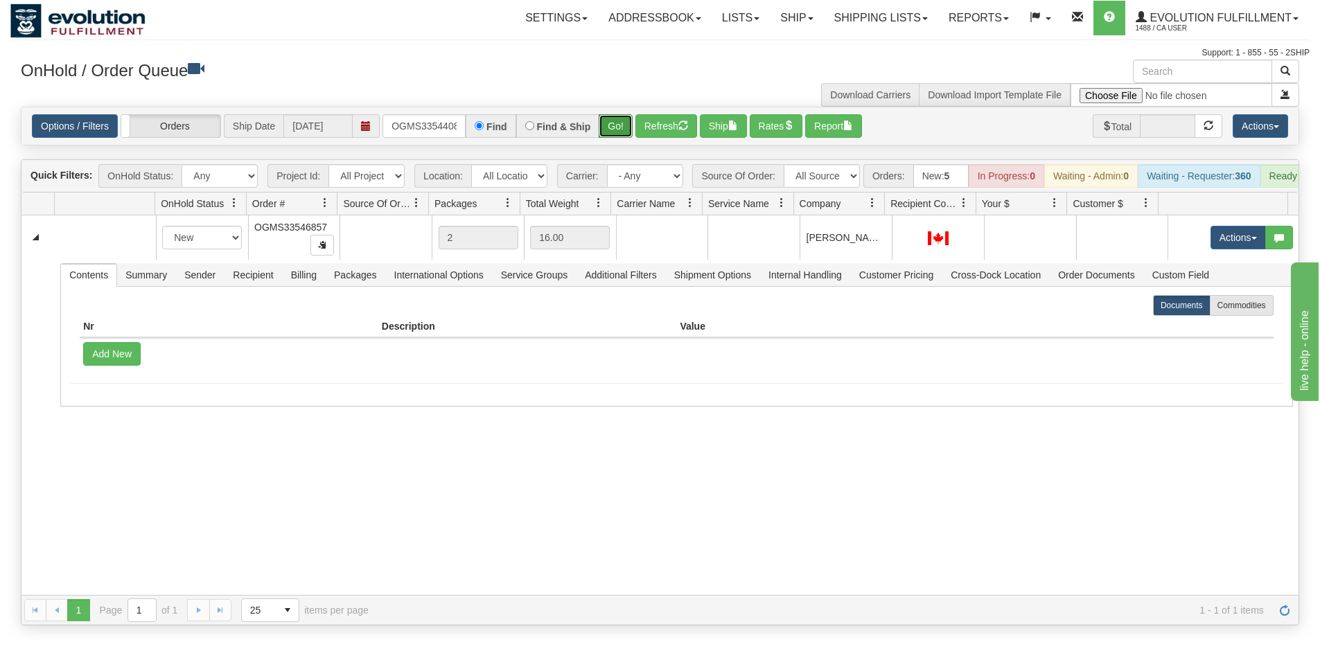
click at [612, 125] on button "Go!" at bounding box center [616, 126] width 34 height 24
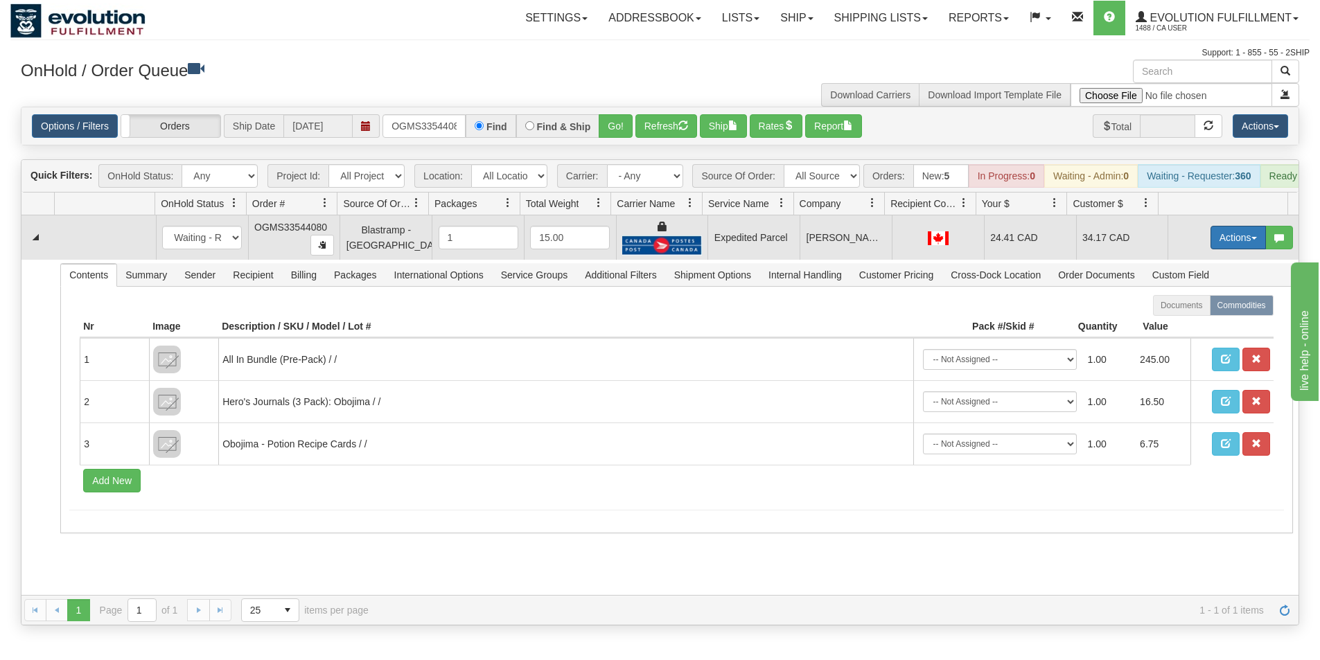
click at [1230, 246] on button "Actions" at bounding box center [1237, 238] width 55 height 24
click at [1184, 327] on link "Ship" at bounding box center [1209, 318] width 111 height 18
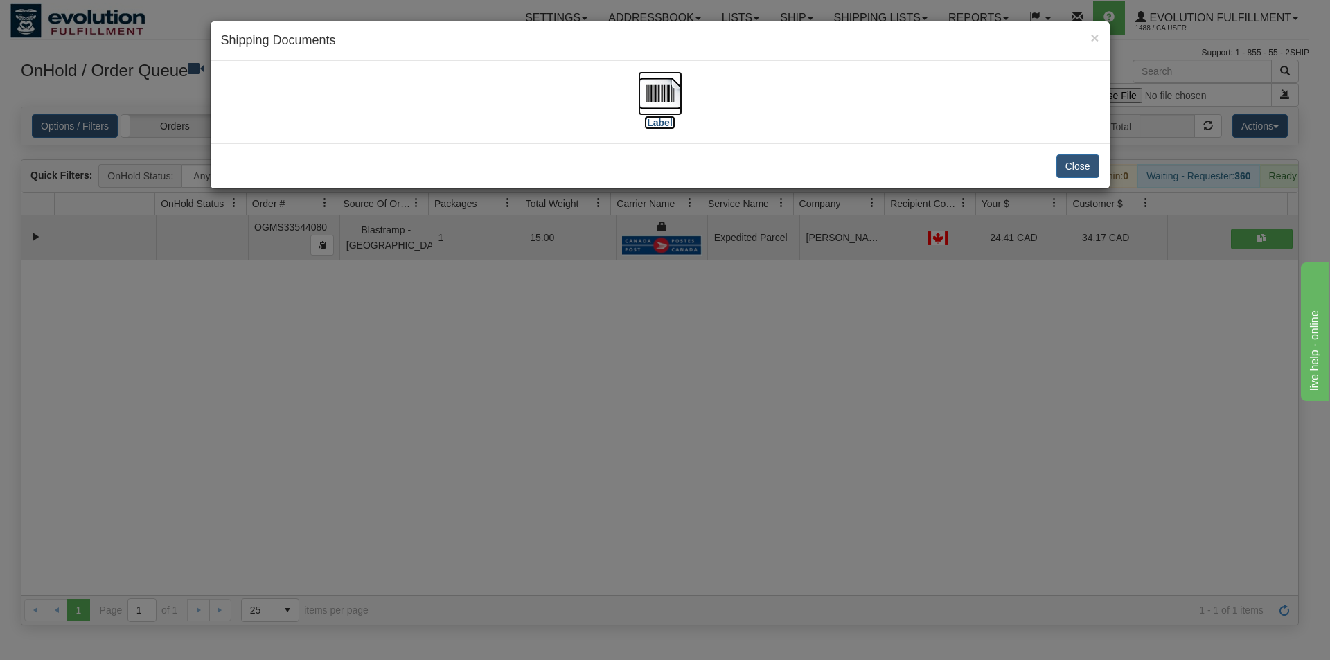
click at [663, 83] on img at bounding box center [660, 93] width 44 height 44
click at [739, 421] on div "× Shipping Documents [Label] Close" at bounding box center [665, 330] width 1330 height 660
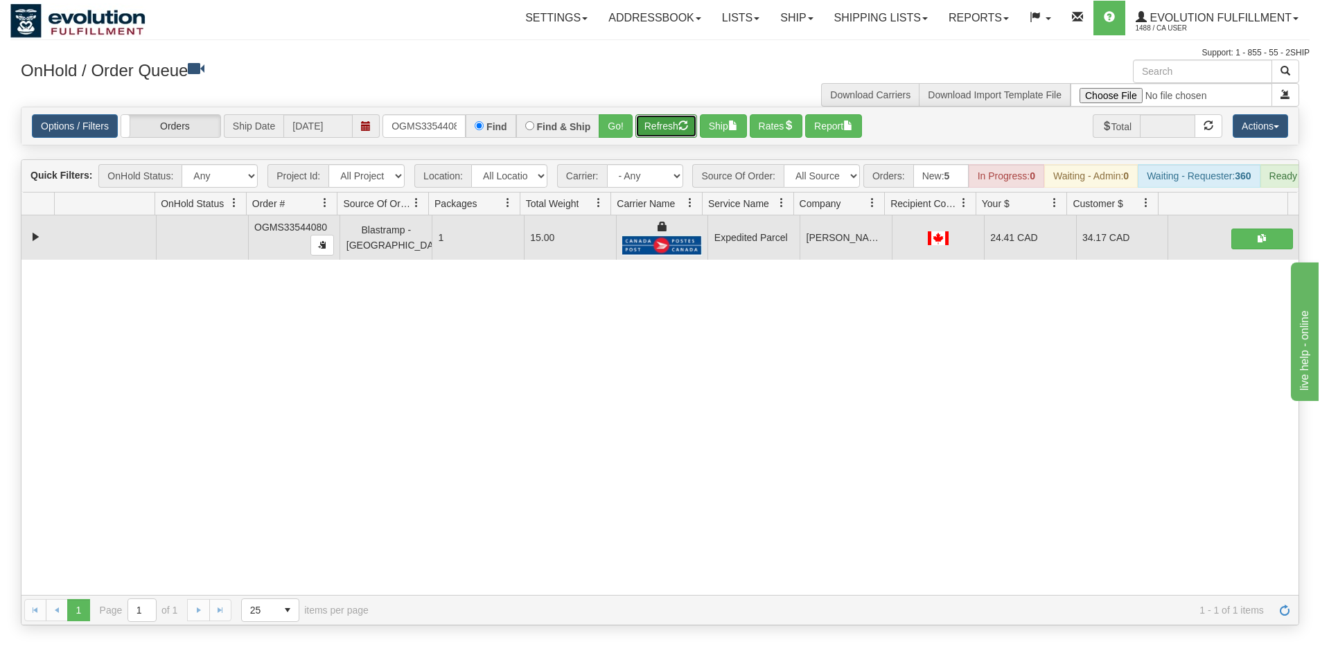
click at [681, 123] on span "button" at bounding box center [683, 126] width 10 height 10
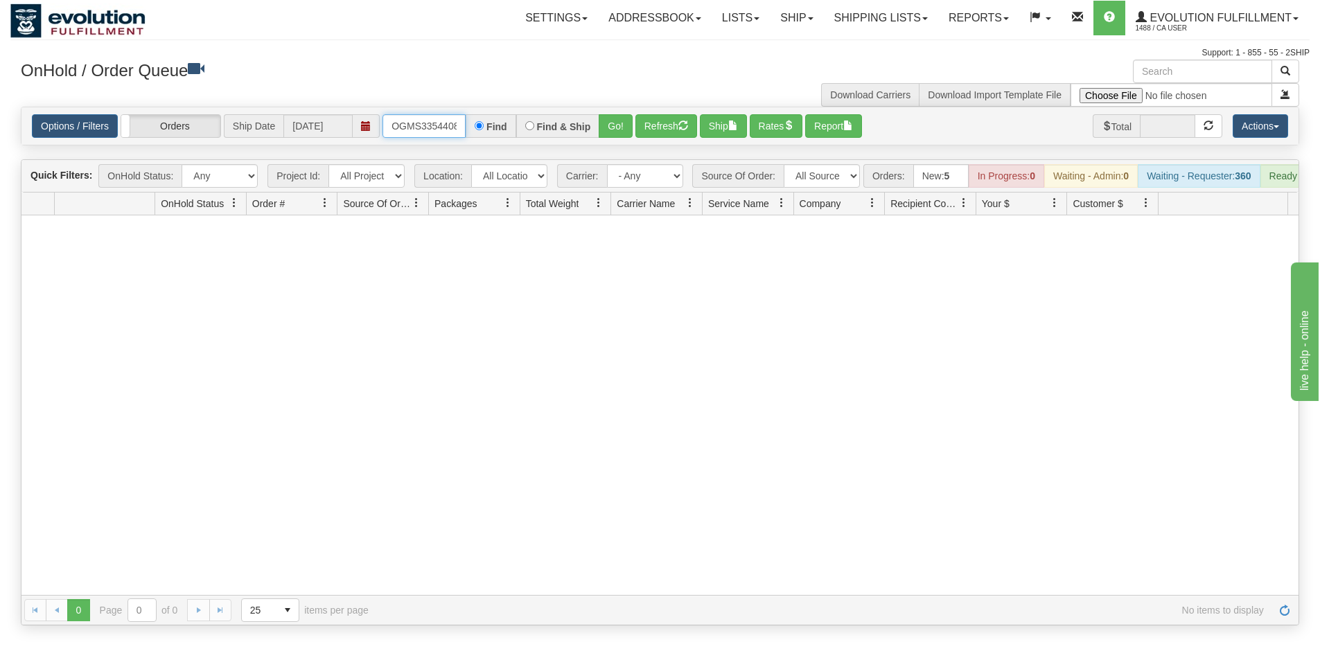
scroll to position [0, 8]
drag, startPoint x: 389, startPoint y: 126, endPoint x: 691, endPoint y: 170, distance: 304.5
click at [691, 170] on div "Is equal to Is not equal to Contains Does not contains CAD USD EUR ZAR [PERSON_…" at bounding box center [659, 366] width 1299 height 519
type input "OGMS33514111"
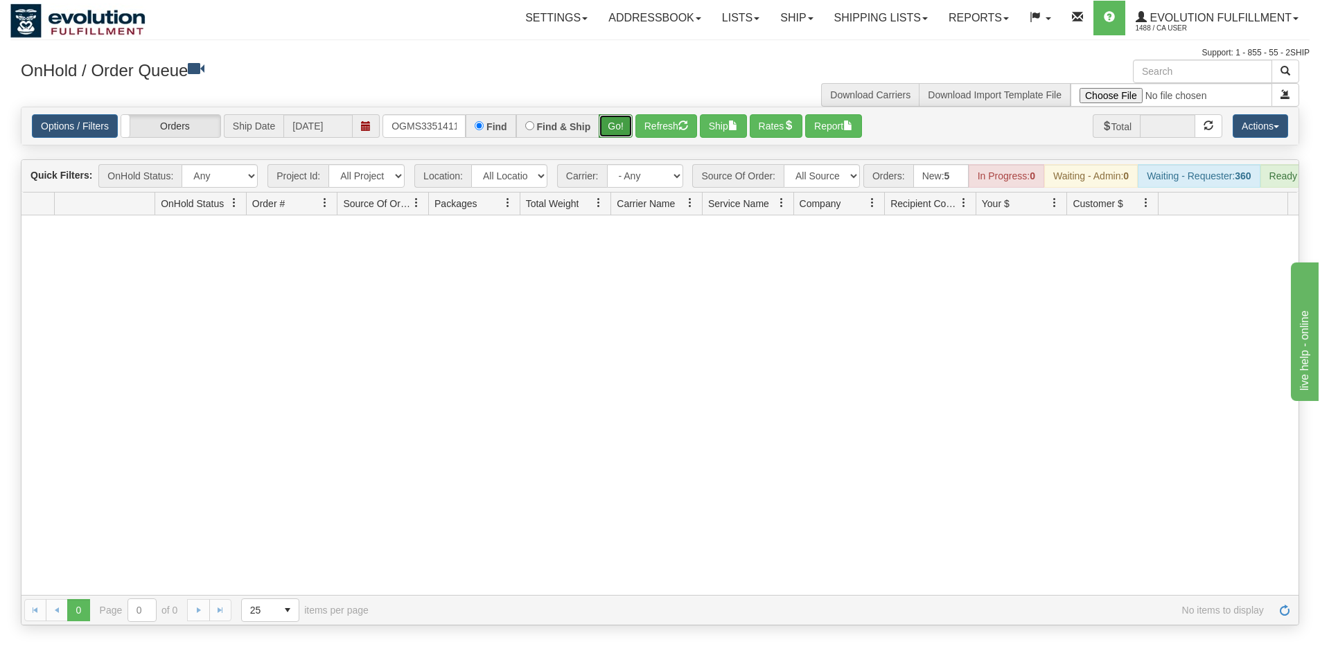
click at [615, 126] on button "Go!" at bounding box center [616, 126] width 34 height 24
drag, startPoint x: 394, startPoint y: 122, endPoint x: 560, endPoint y: 134, distance: 166.0
click at [560, 134] on div "OGMS33514111 Find Find & Ship Go!" at bounding box center [507, 126] width 250 height 24
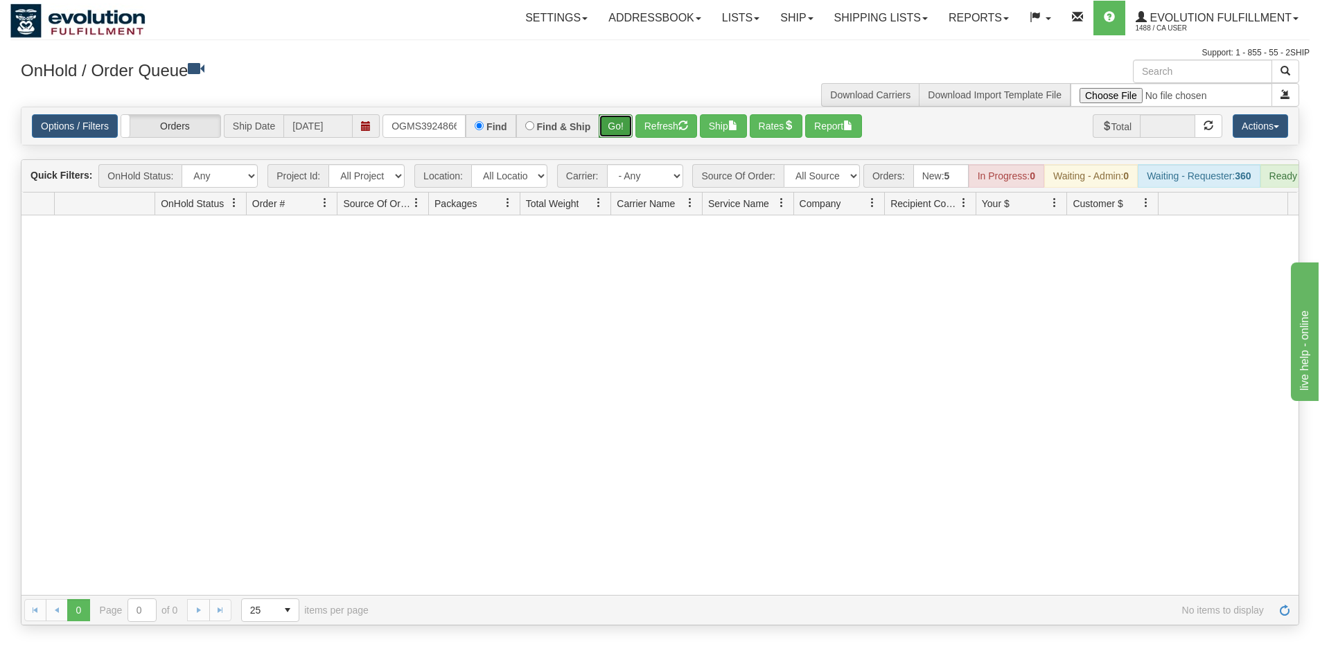
click at [610, 116] on button "Go!" at bounding box center [616, 126] width 34 height 24
drag, startPoint x: 396, startPoint y: 127, endPoint x: 524, endPoint y: 141, distance: 129.7
click at [524, 141] on div "Options / Filters Group Shipments Orders Ship Date [DATE] OGMS39248663 Find Fin…" at bounding box center [659, 125] width 1277 height 37
type input "O"
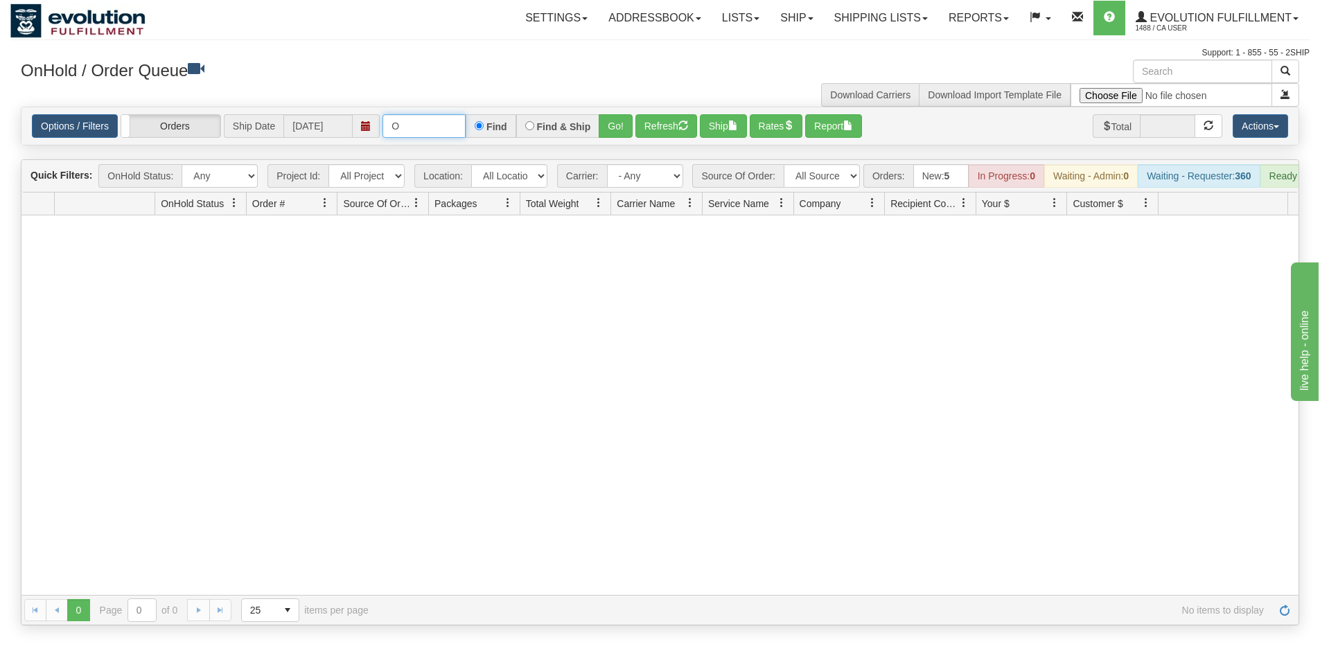
scroll to position [0, 0]
click at [616, 123] on button "Go!" at bounding box center [616, 126] width 34 height 24
drag, startPoint x: 454, startPoint y: 127, endPoint x: 357, endPoint y: 114, distance: 97.9
click at [357, 114] on div "Options / Filters Group Shipments Orders Ship Date [DATE] OGMS3846 Find Find & …" at bounding box center [660, 126] width 1256 height 24
type input "OGMS4158"
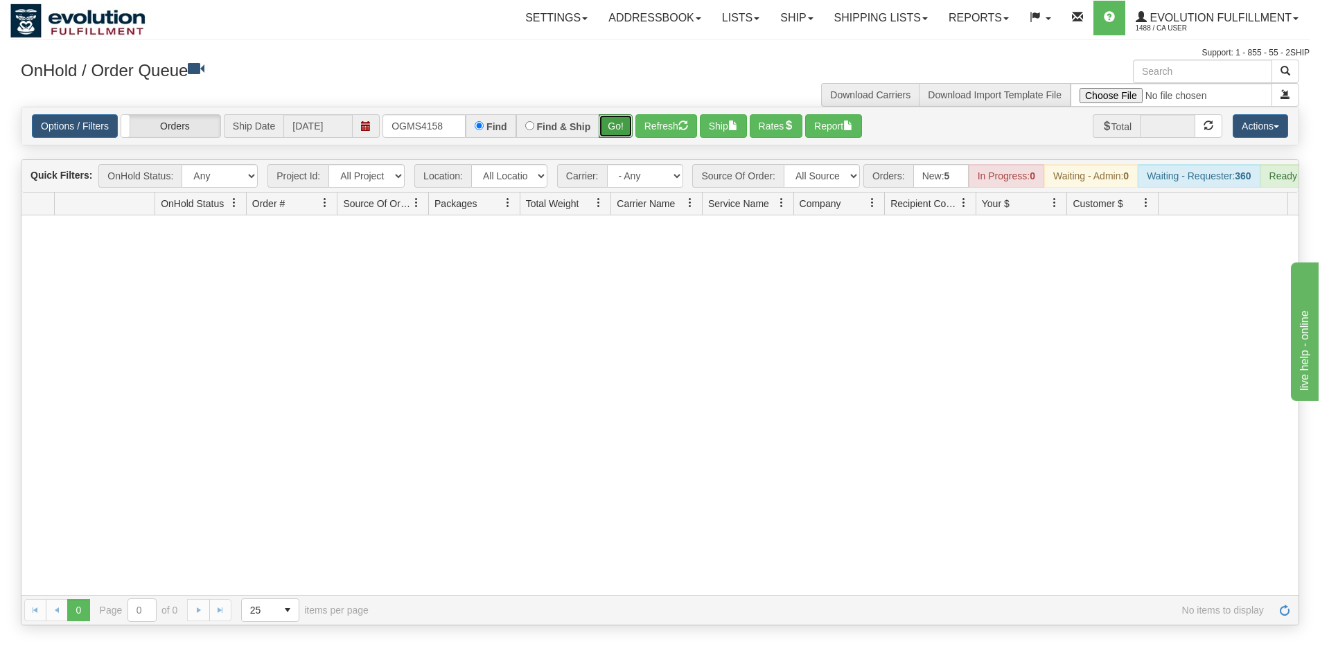
click at [604, 132] on button "Go!" at bounding box center [616, 126] width 34 height 24
click at [1242, 24] on link "Evolution Fulfillment 1488 / CA User" at bounding box center [1217, 18] width 184 height 35
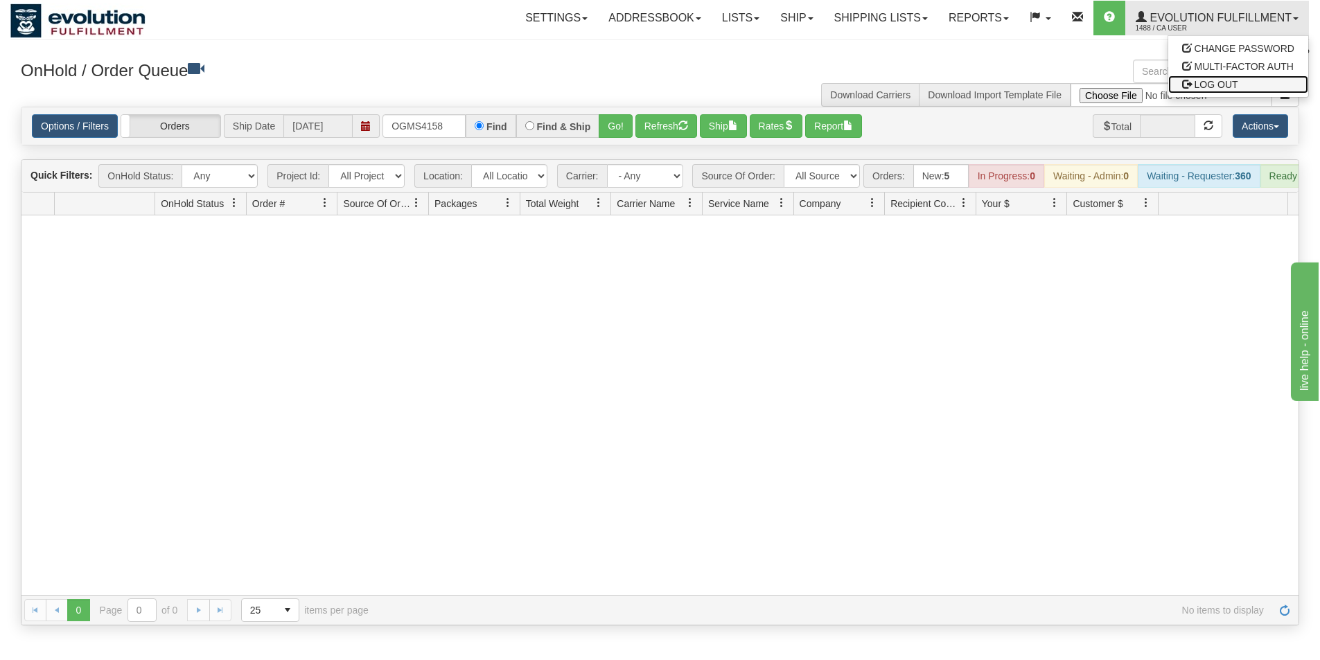
click at [1236, 85] on span "LOG OUT" at bounding box center [1216, 84] width 44 height 11
